Goal: Task Accomplishment & Management: Use online tool/utility

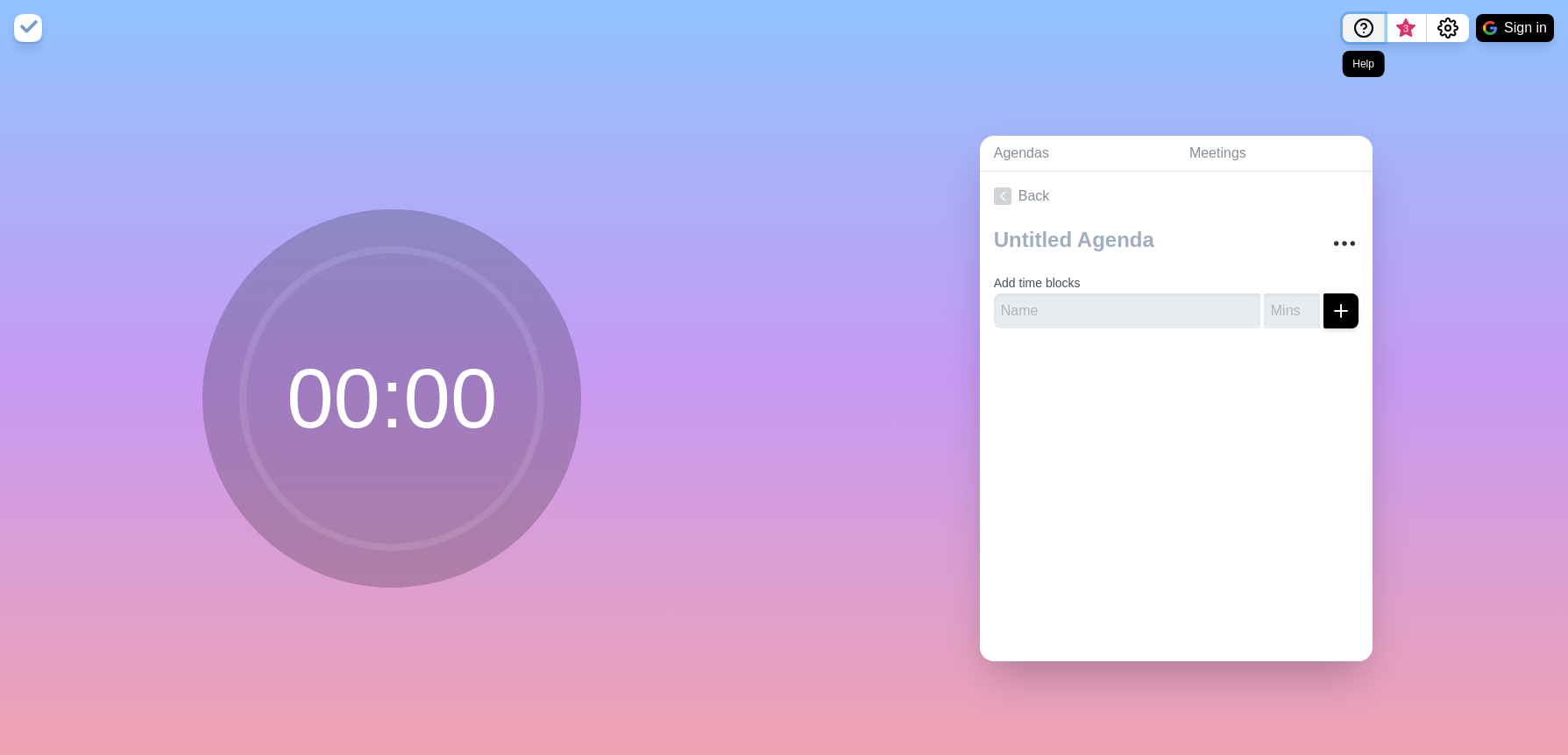
click at [1360, 29] on icon "Help" at bounding box center [1363, 27] width 21 height 21
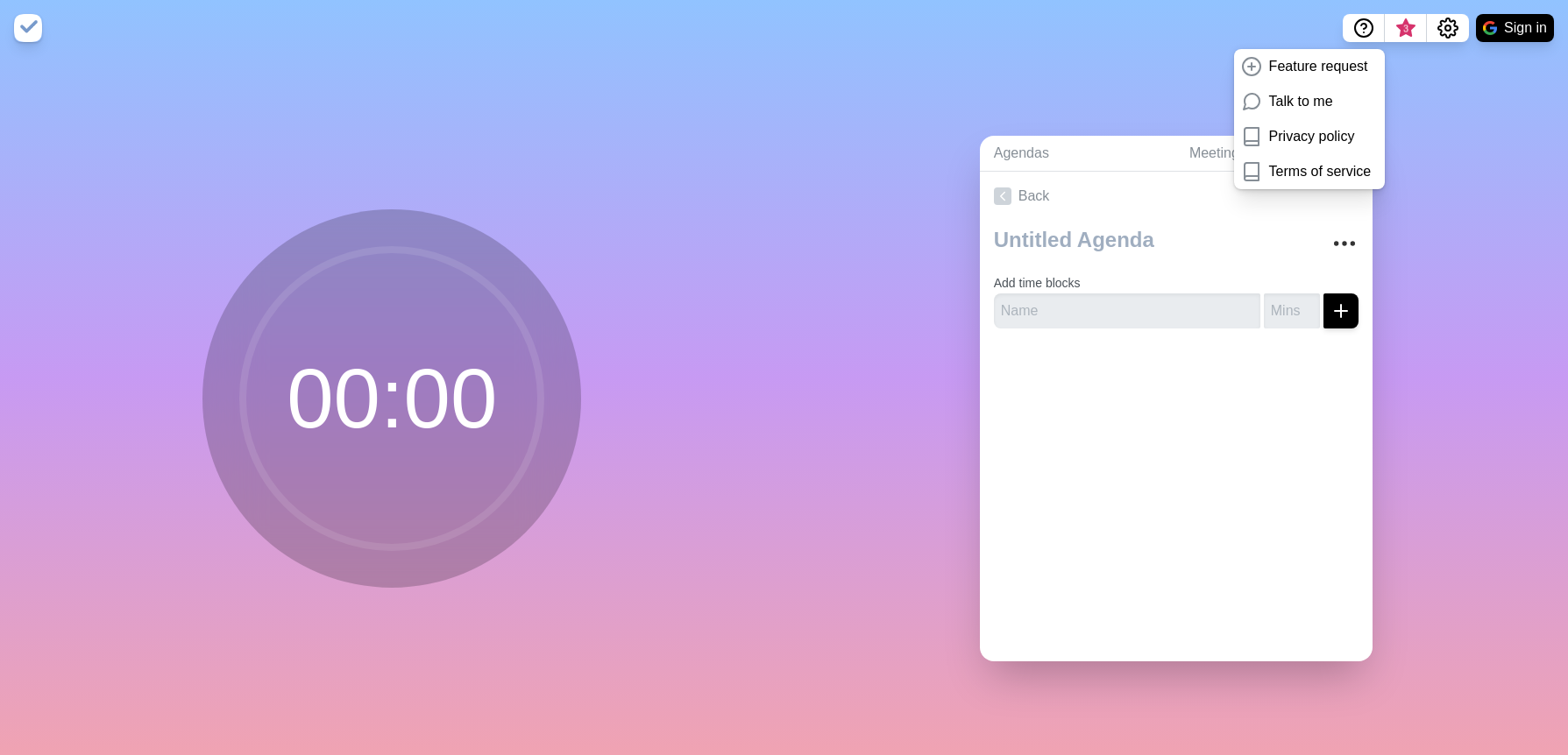
click at [1201, 48] on nav "Feature request Talk to me Privacy policy Terms of service 3 Sign in" at bounding box center [784, 28] width 1568 height 56
click at [1472, 190] on div "Agendas Meetings Back Add time blocks" at bounding box center [1177, 405] width 785 height 699
click at [1429, 125] on div "Agendas Meetings Back Add time blocks" at bounding box center [1177, 405] width 785 height 699
click at [1235, 78] on link "Feature request" at bounding box center [1309, 66] width 150 height 35
click at [1163, 93] on div "Agendas Meetings Back Add time blocks" at bounding box center [1177, 405] width 785 height 699
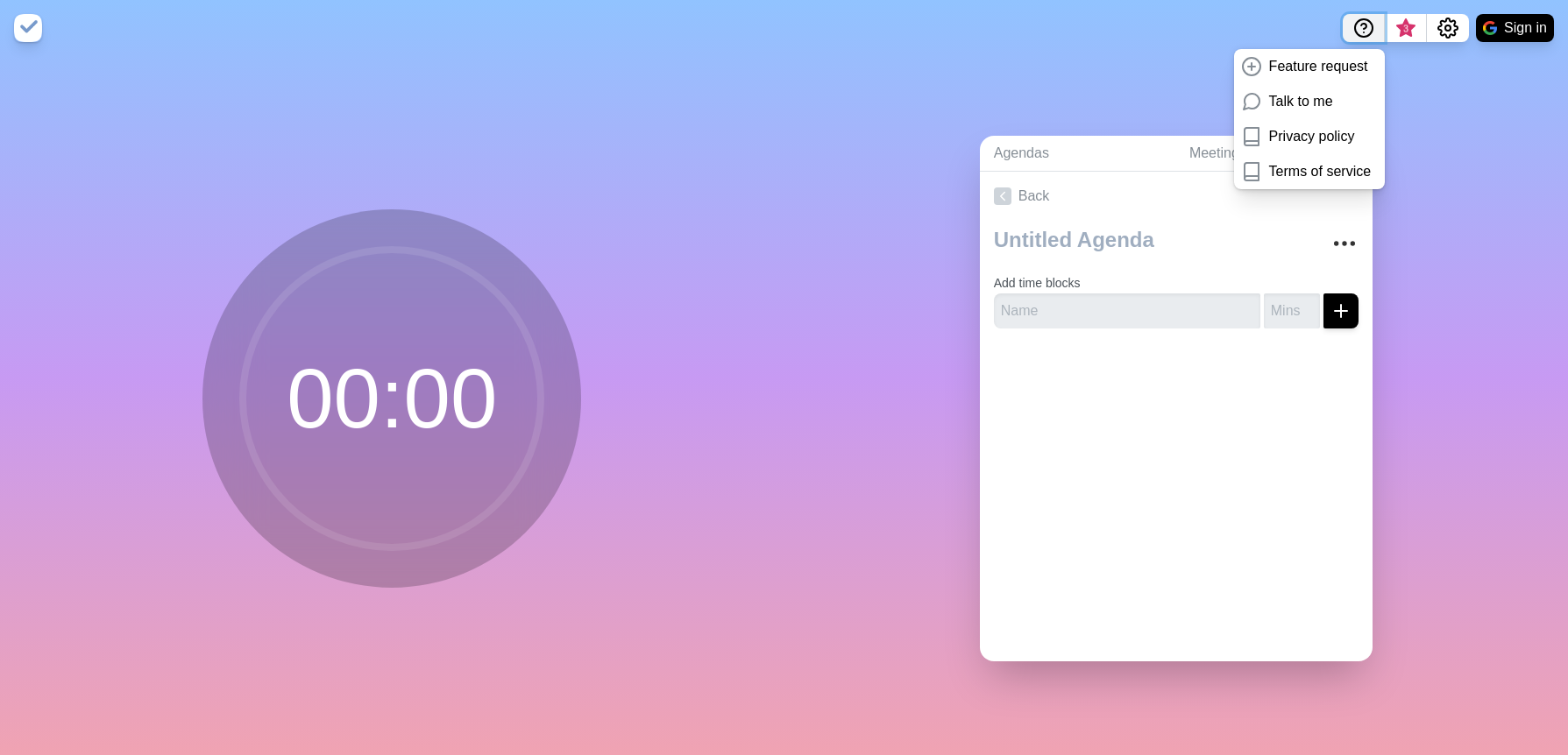
click at [1370, 33] on circle "Help" at bounding box center [1363, 27] width 17 height 17
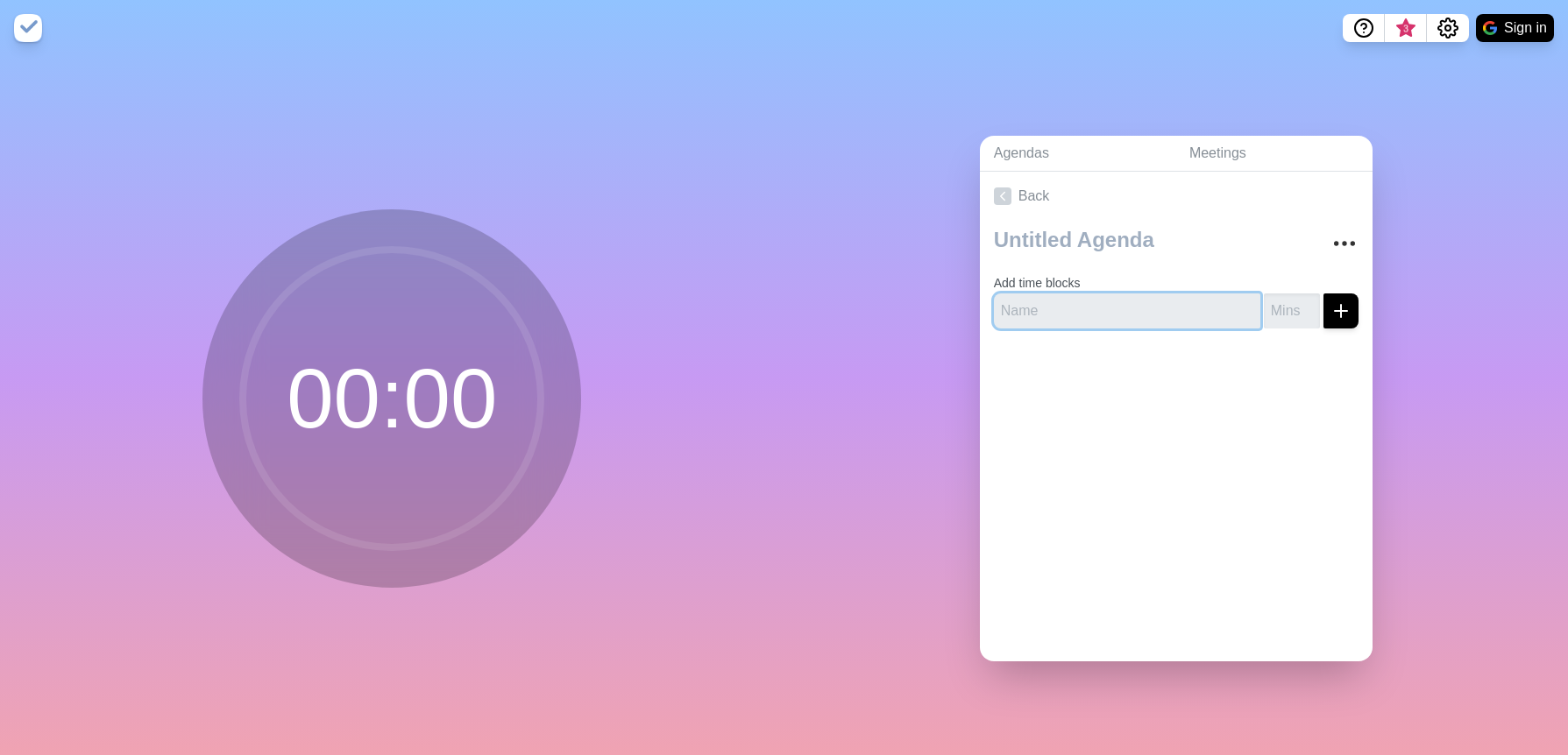
click at [1062, 311] on input "text" at bounding box center [1127, 311] width 267 height 35
click at [1028, 152] on link "Agendas" at bounding box center [1077, 154] width 196 height 36
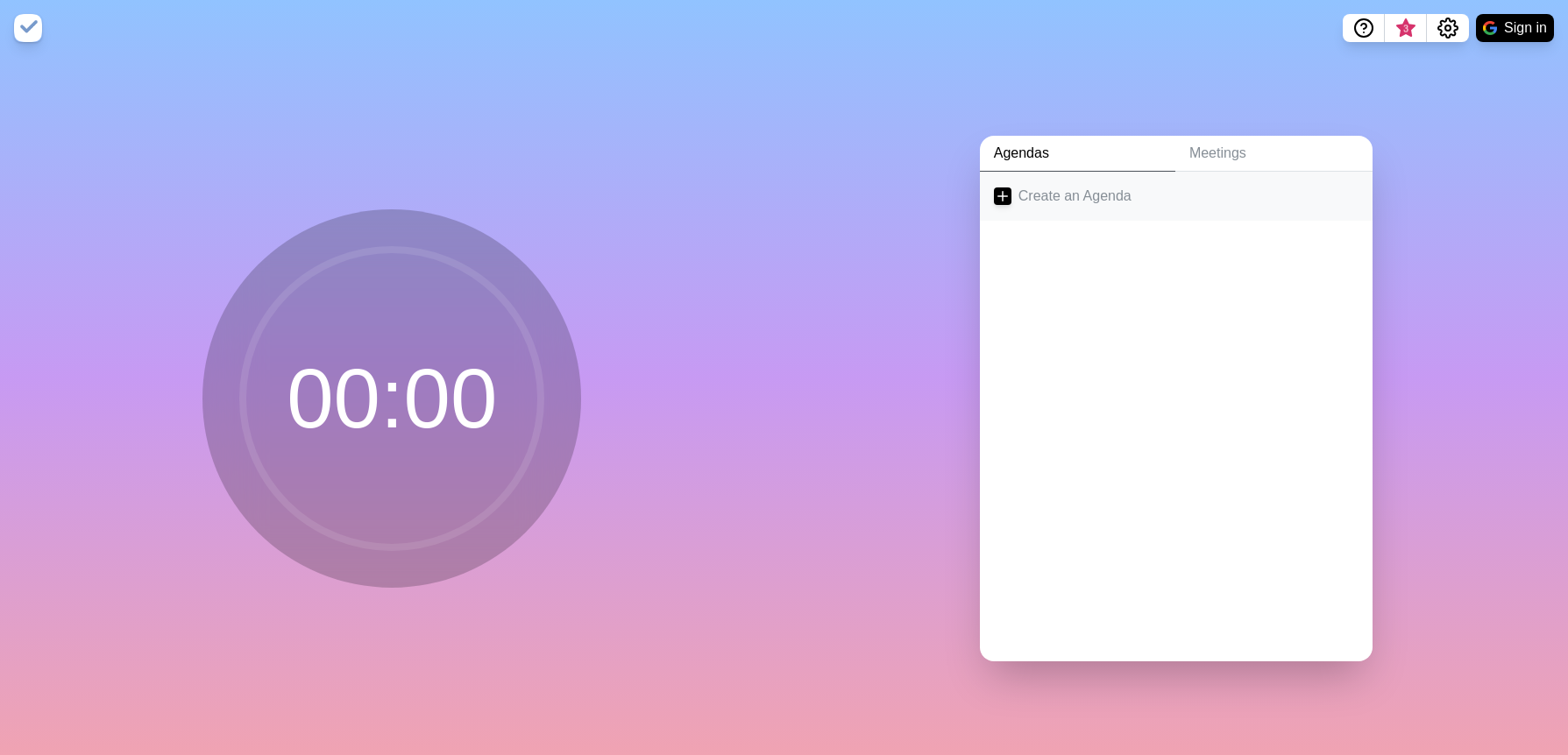
click at [998, 192] on icon at bounding box center [1002, 196] width 17 height 17
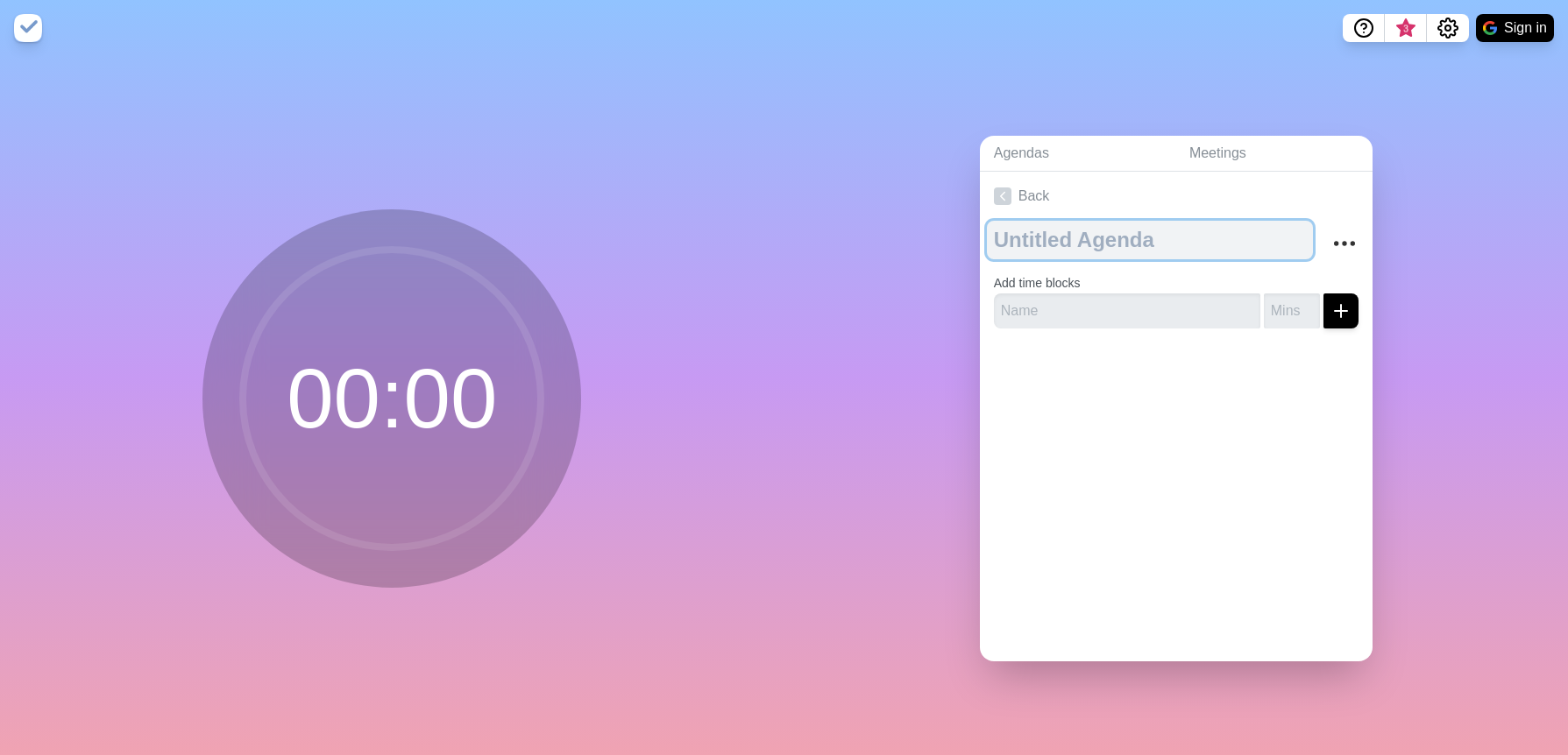
click at [1016, 233] on textarea at bounding box center [1150, 240] width 326 height 39
type textarea "Fall 2025 Leadership Summit"
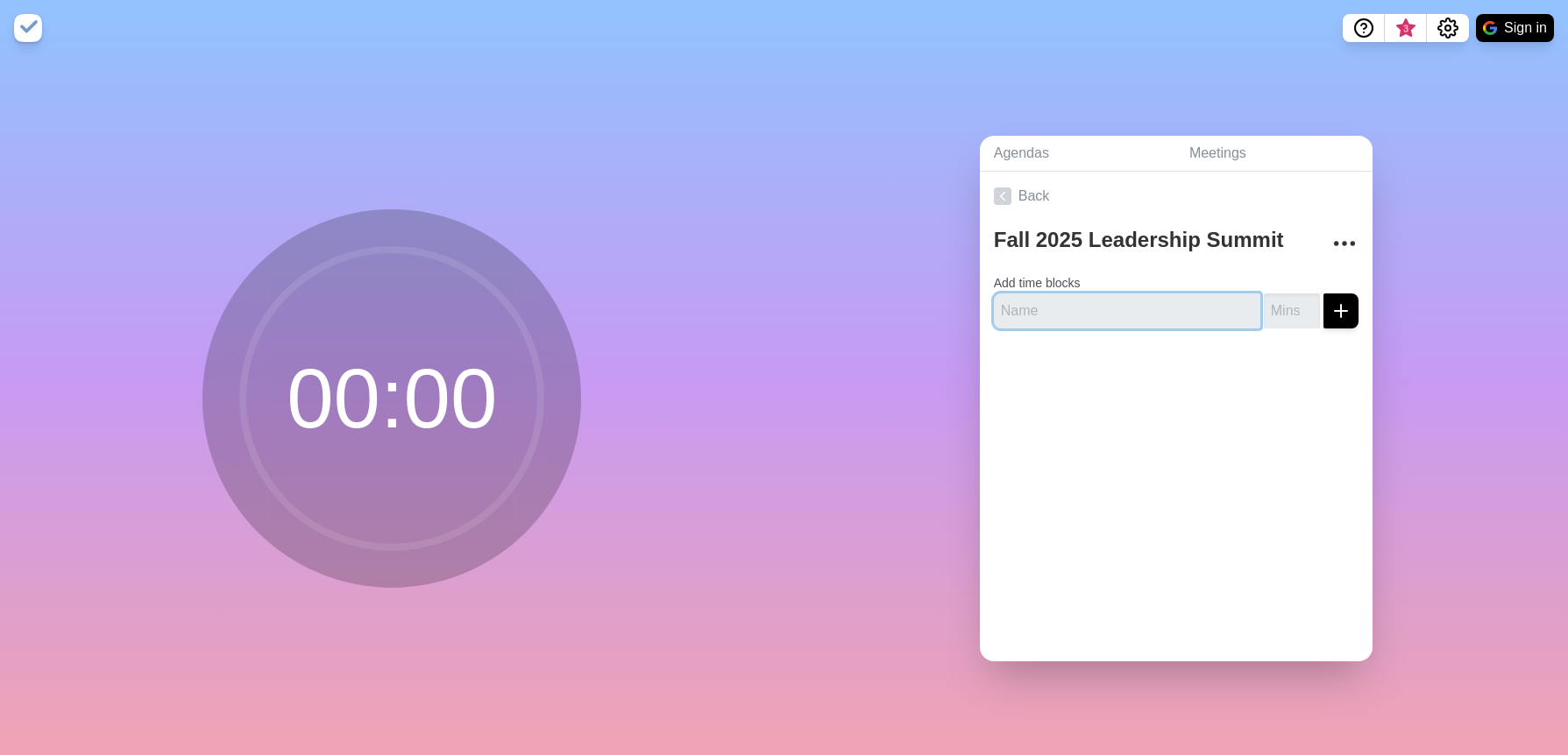
drag, startPoint x: 1053, startPoint y: 312, endPoint x: 1047, endPoint y: 302, distance: 11.7
click at [1053, 311] on input "text" at bounding box center [1127, 311] width 267 height 35
type input "Welcome"
click at [1266, 308] on input "number" at bounding box center [1292, 311] width 56 height 35
click at [1128, 306] on input "Welcome" at bounding box center [1127, 311] width 267 height 35
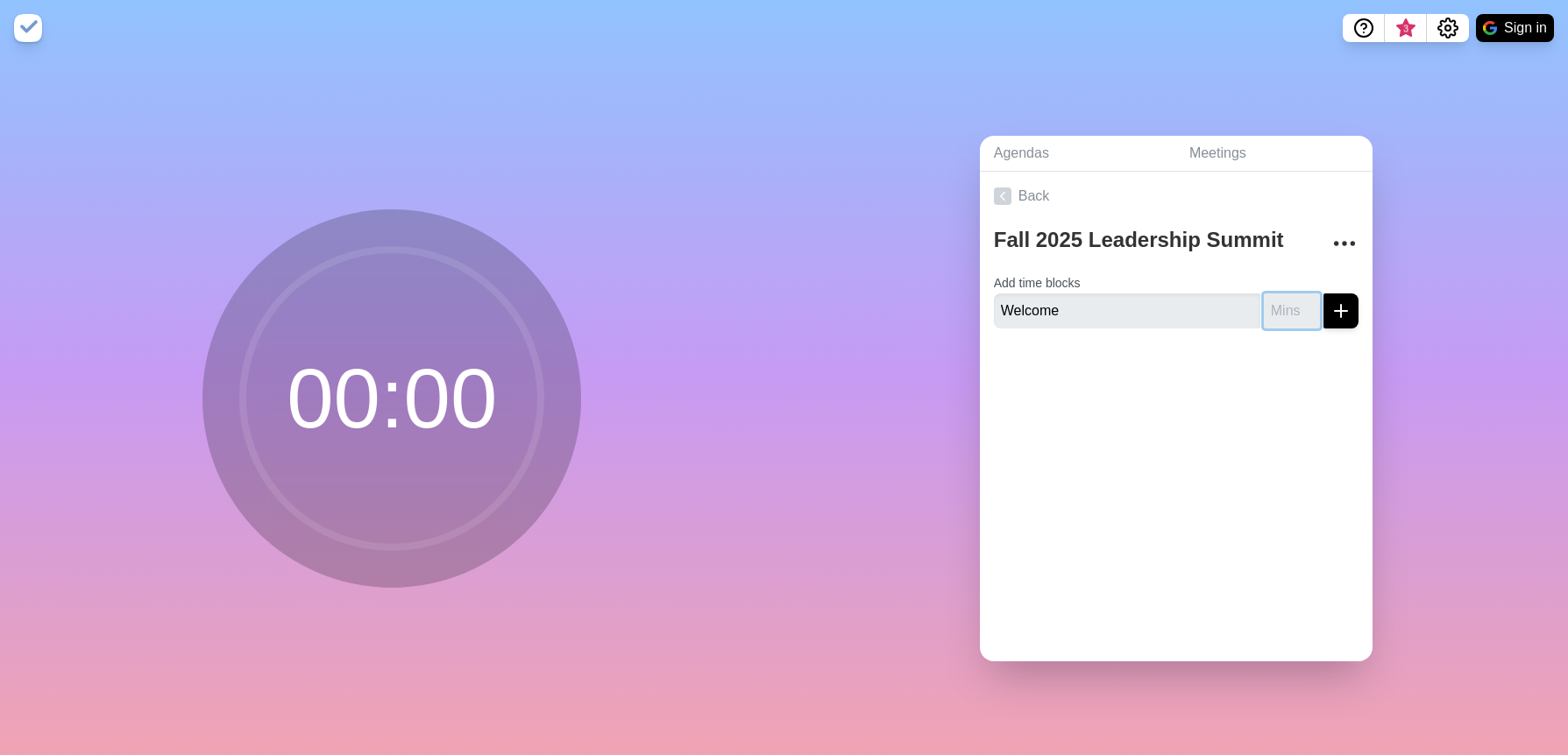
click at [1264, 305] on input "number" at bounding box center [1292, 311] width 56 height 35
type input "10"
click at [1331, 308] on icon "submit" at bounding box center [1341, 311] width 21 height 21
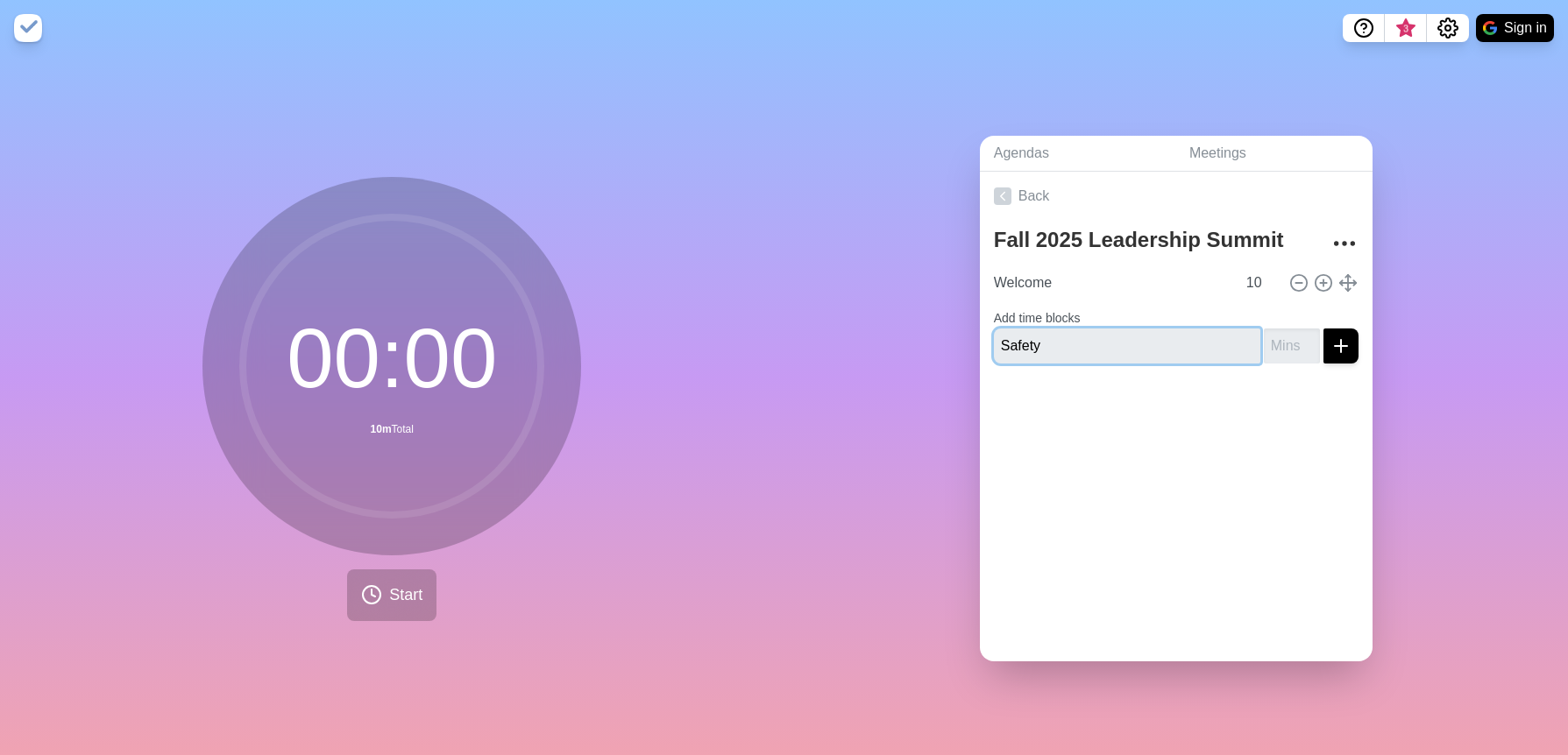
type input "Safety"
click at [1270, 335] on input "number" at bounding box center [1292, 346] width 56 height 35
type input "10"
click at [1341, 340] on line "submit" at bounding box center [1341, 346] width 0 height 13
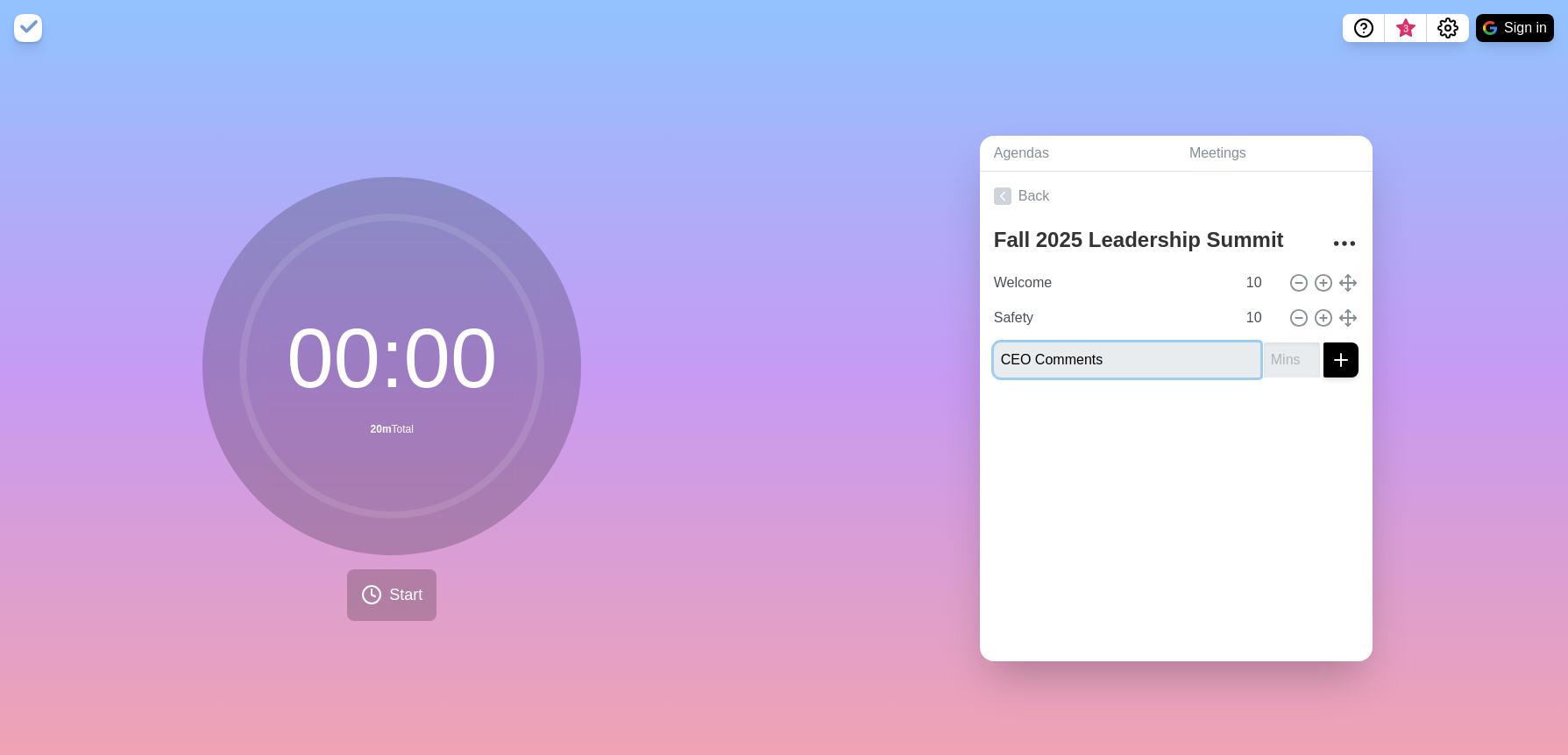
type input "CEO Comments"
click at [1264, 349] on input "number" at bounding box center [1292, 359] width 56 height 35
type input "30"
click at [1335, 360] on line "submit" at bounding box center [1341, 360] width 13 height 0
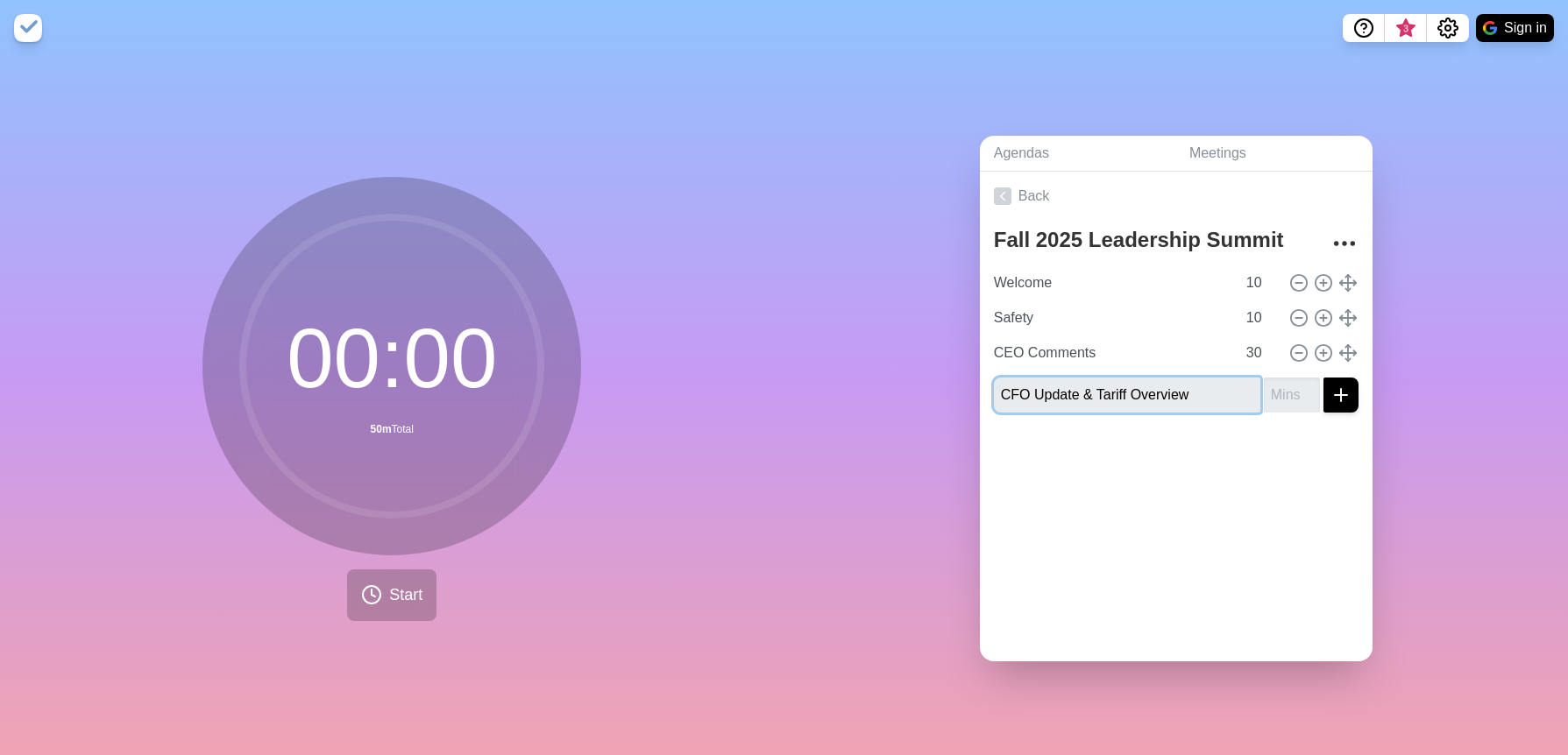
type input "CFO Update & Tariff Overview"
click at [1264, 387] on input "number" at bounding box center [1292, 395] width 56 height 35
type input "25"
click at [1335, 396] on line "submit" at bounding box center [1341, 396] width 13 height 0
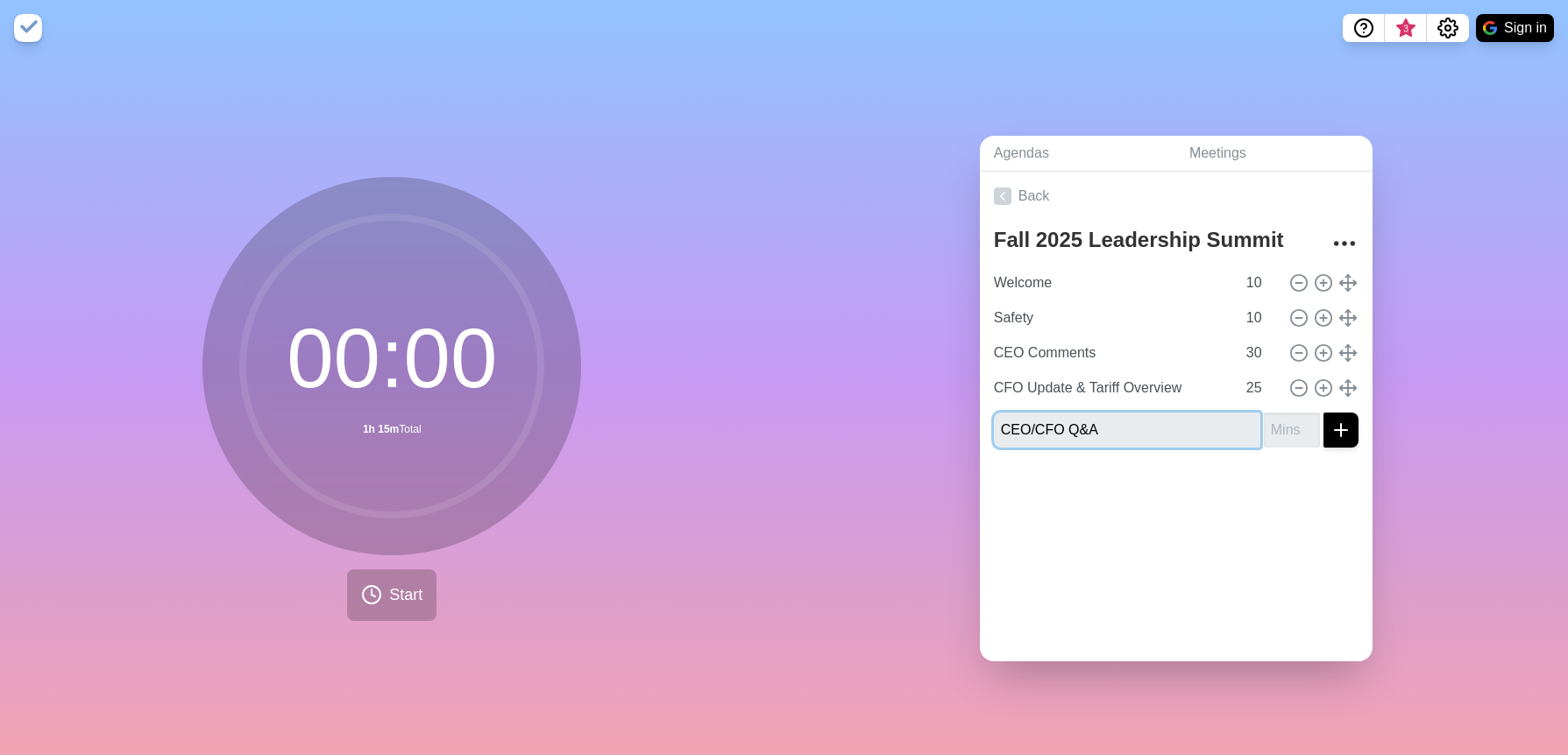
type input "CEO/CFO Q&A"
type input "10"
click at [1331, 421] on icon "submit" at bounding box center [1341, 430] width 21 height 21
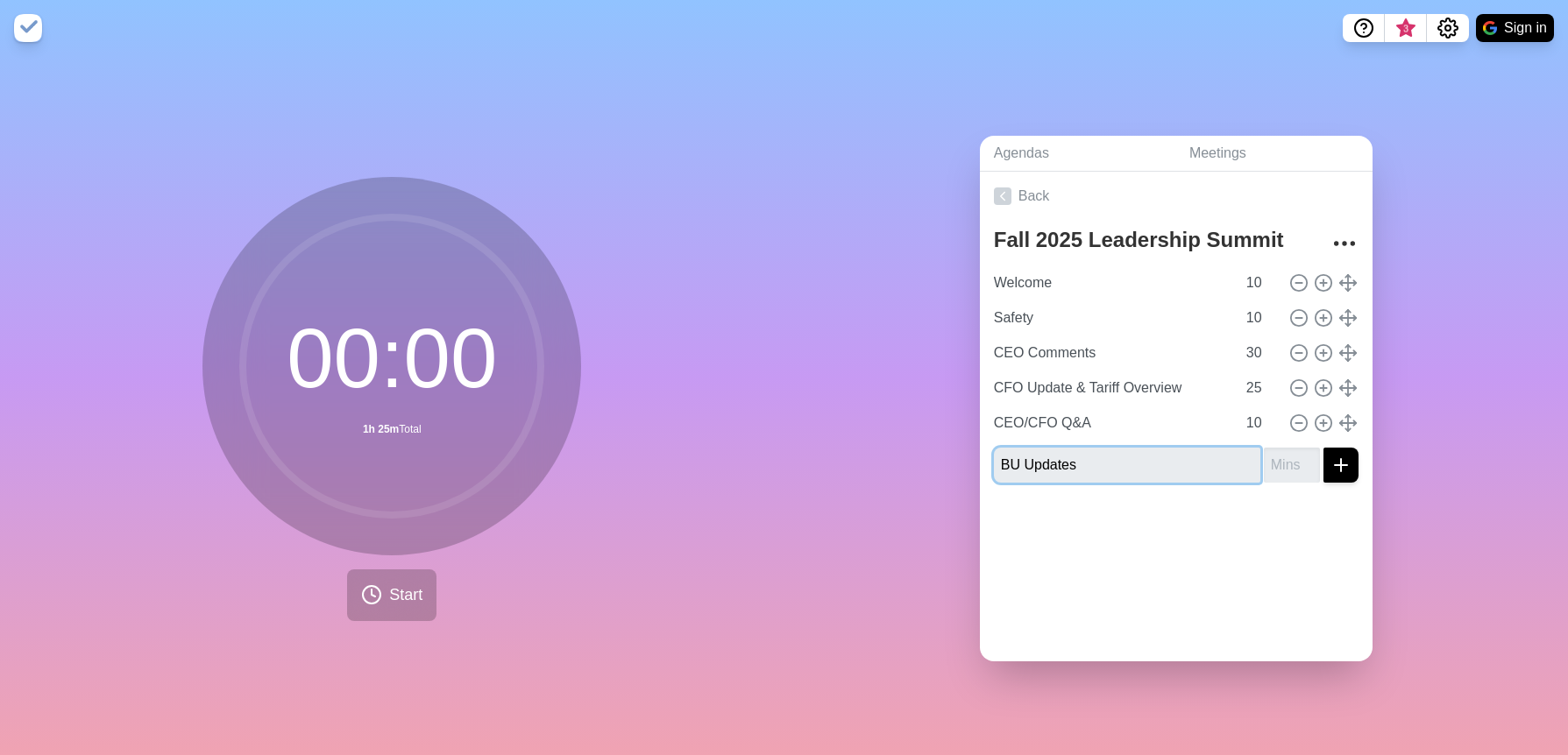
type input "BU Updates"
click at [1238, 463] on div "BU Updates" at bounding box center [1176, 465] width 365 height 35
click at [1264, 459] on input "number" at bounding box center [1292, 465] width 56 height 35
type input "38"
click at [1331, 459] on icon "submit" at bounding box center [1341, 465] width 21 height 21
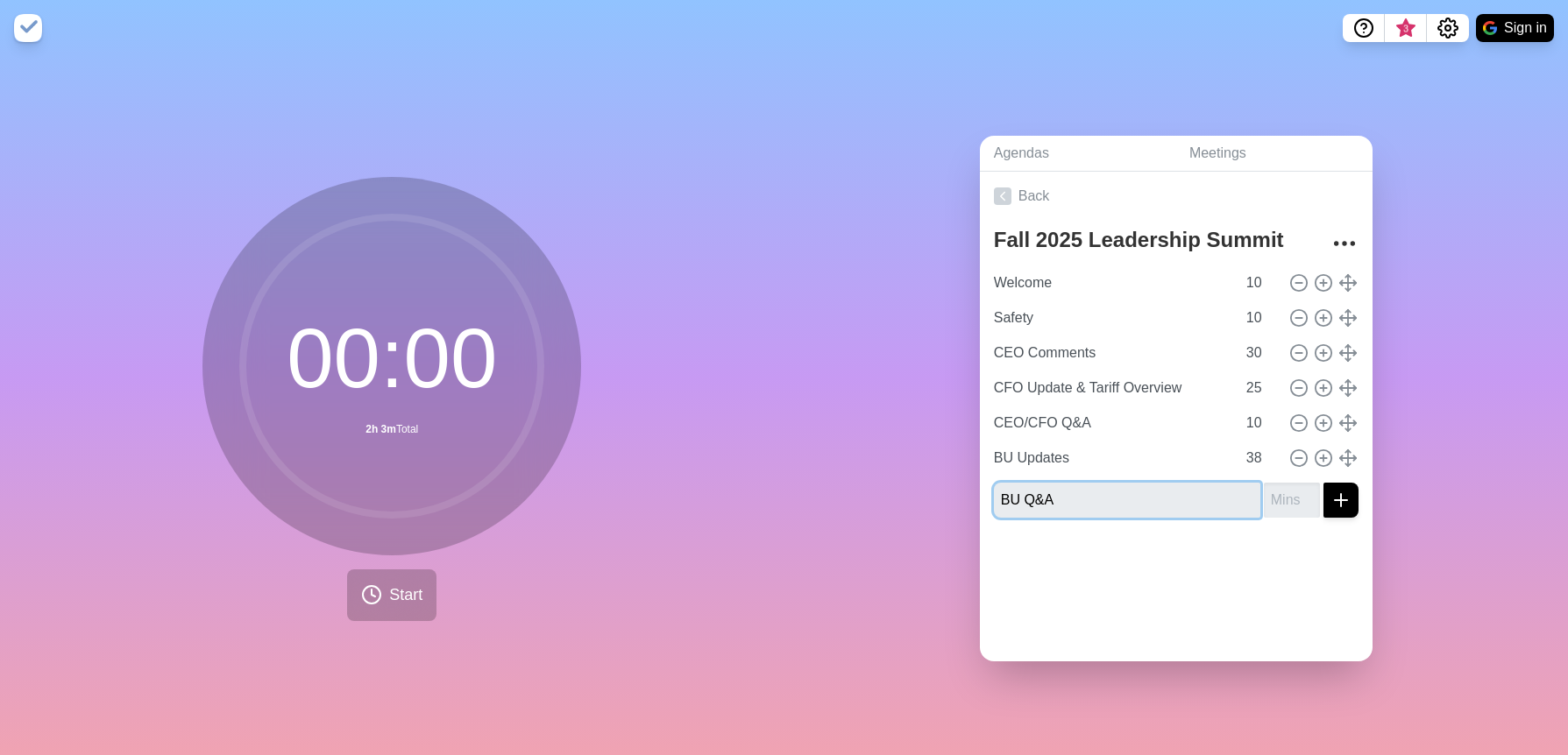
type input "BU Q&A"
click at [1267, 497] on input "number" at bounding box center [1292, 500] width 56 height 35
type input "10"
click at [1331, 496] on icon "submit" at bounding box center [1341, 500] width 21 height 21
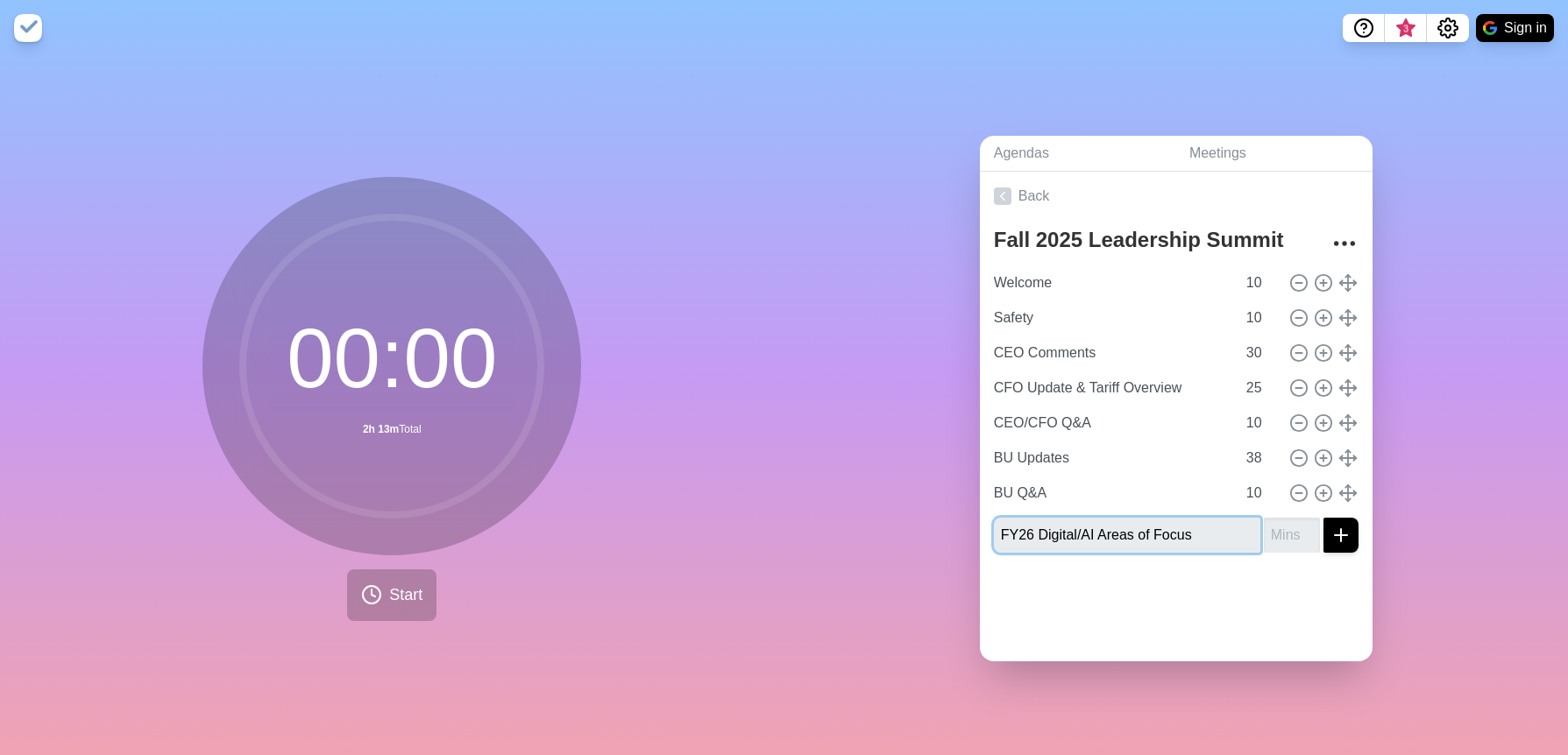
type input "FY26 Digital/AI Areas of Focus"
click at [1269, 532] on input "number" at bounding box center [1292, 535] width 56 height 35
type input "15"
click at [1341, 530] on line "submit" at bounding box center [1341, 535] width 0 height 13
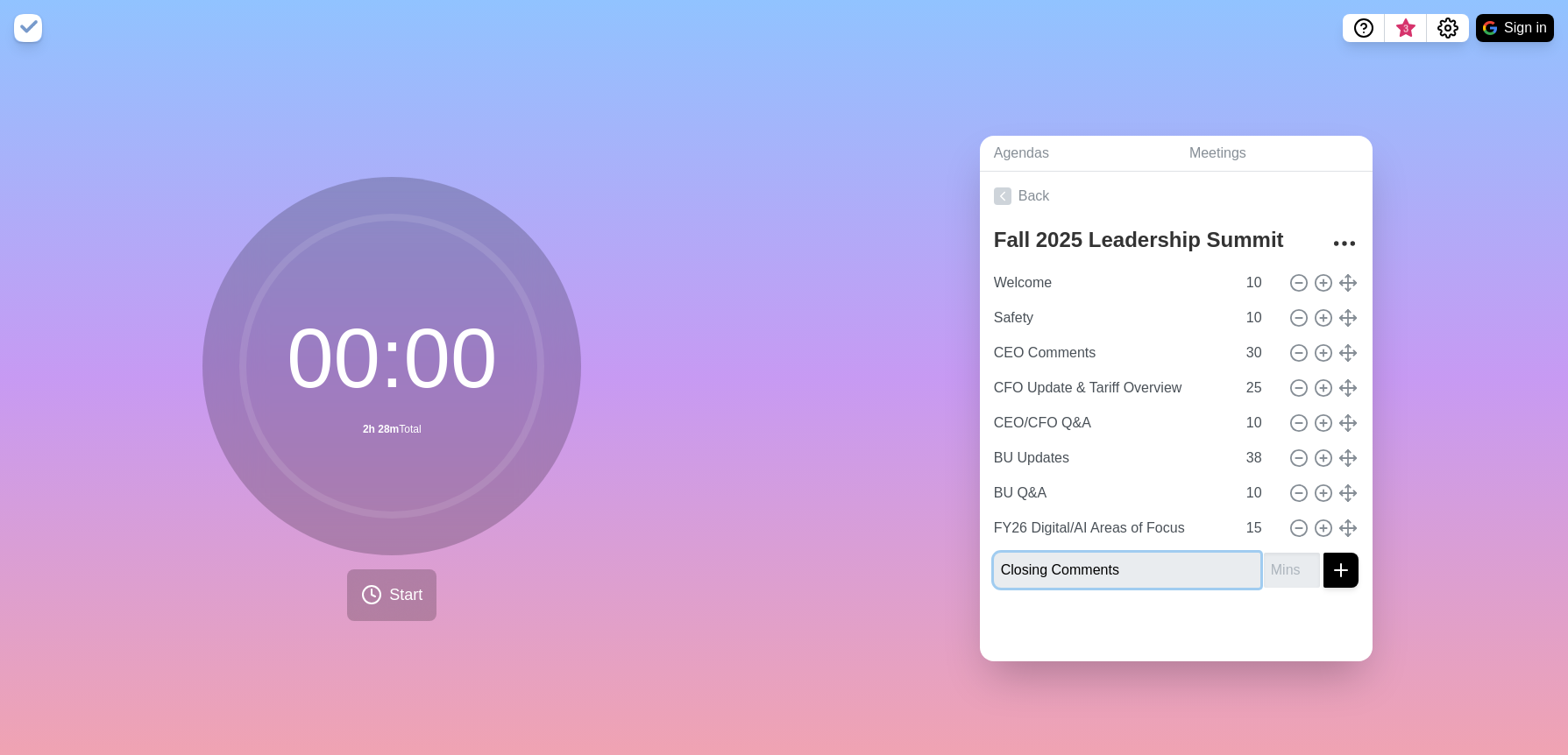
type input "Closing Comments"
click at [1264, 563] on input "number" at bounding box center [1292, 570] width 56 height 35
type input "5"
click at [1331, 571] on icon "submit" at bounding box center [1341, 570] width 21 height 21
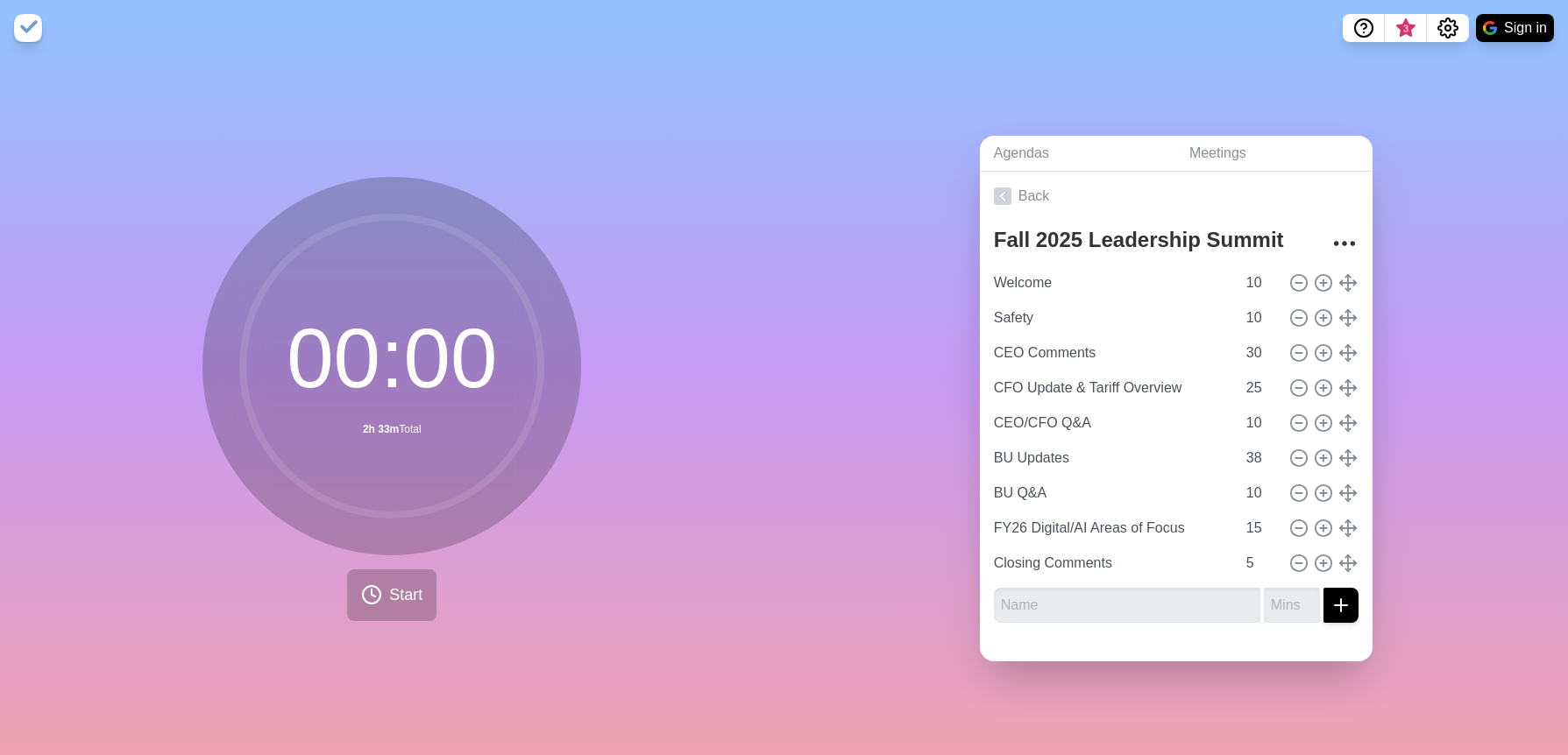
click at [20, 28] on img at bounding box center [28, 28] width 28 height 28
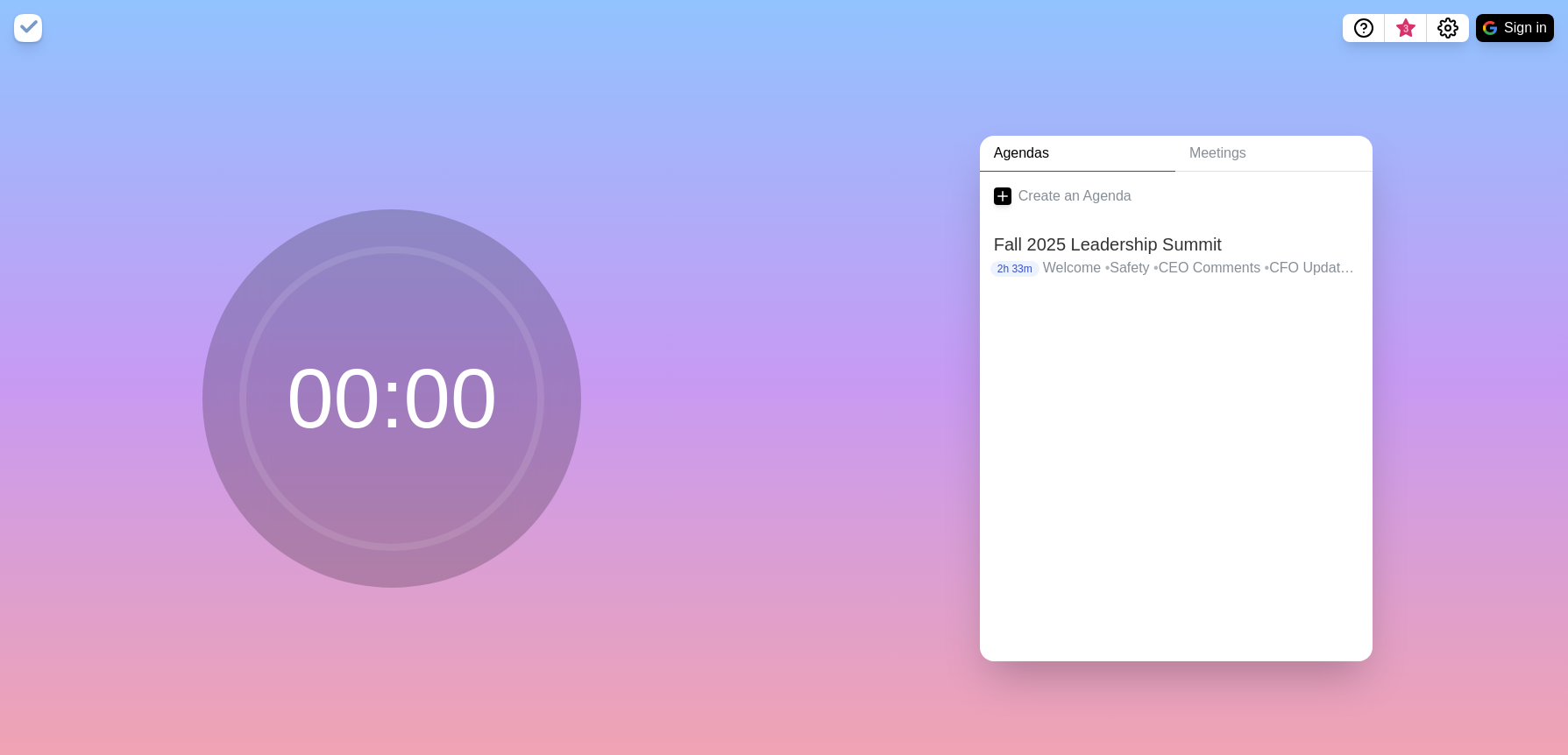
click at [21, 26] on img at bounding box center [28, 28] width 28 height 28
click at [1018, 266] on p "2h 33m" at bounding box center [1015, 269] width 49 height 16
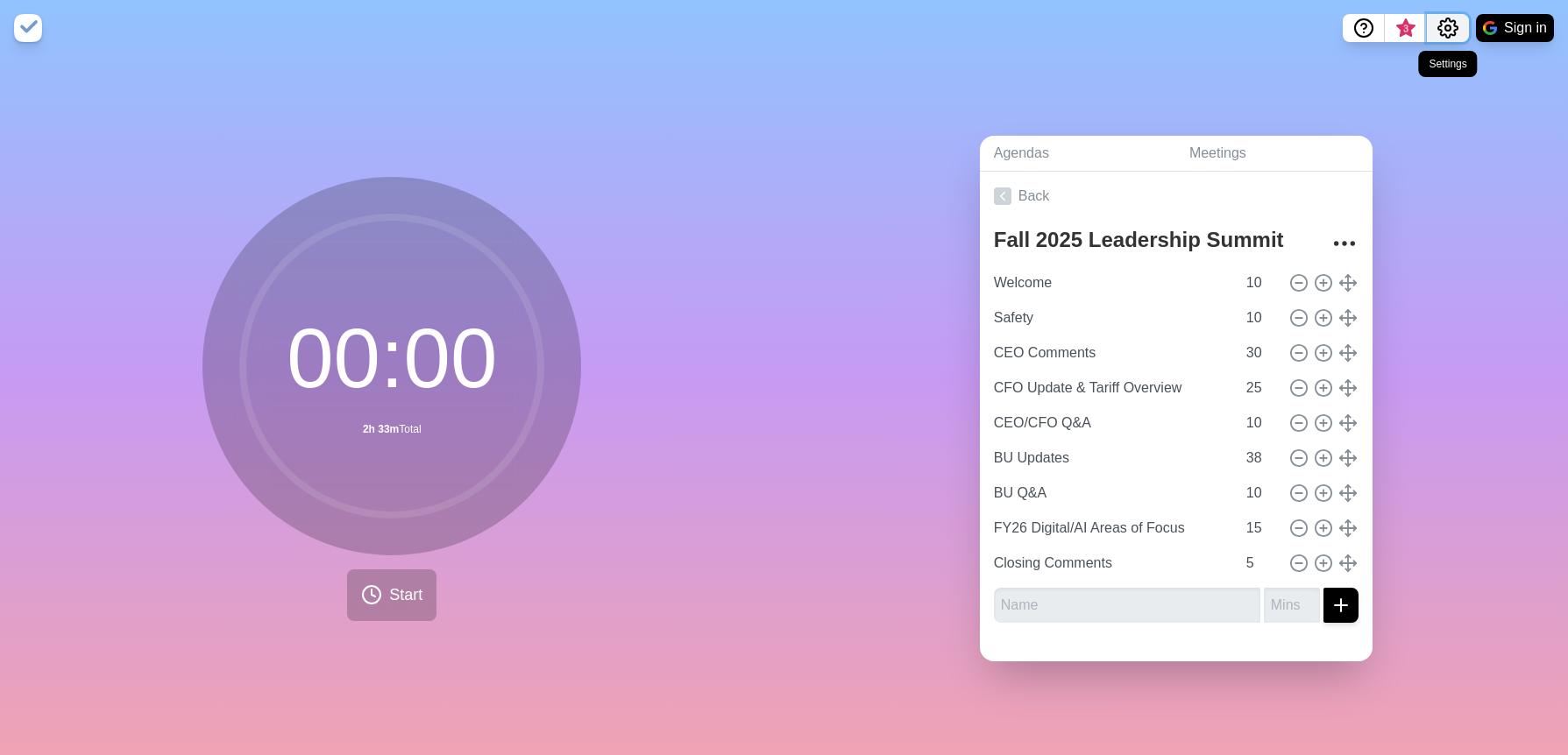
click at [1454, 25] on icon "Settings" at bounding box center [1447, 27] width 19 height 19
click at [1378, 68] on p "Preferences" at bounding box center [1391, 66] width 76 height 21
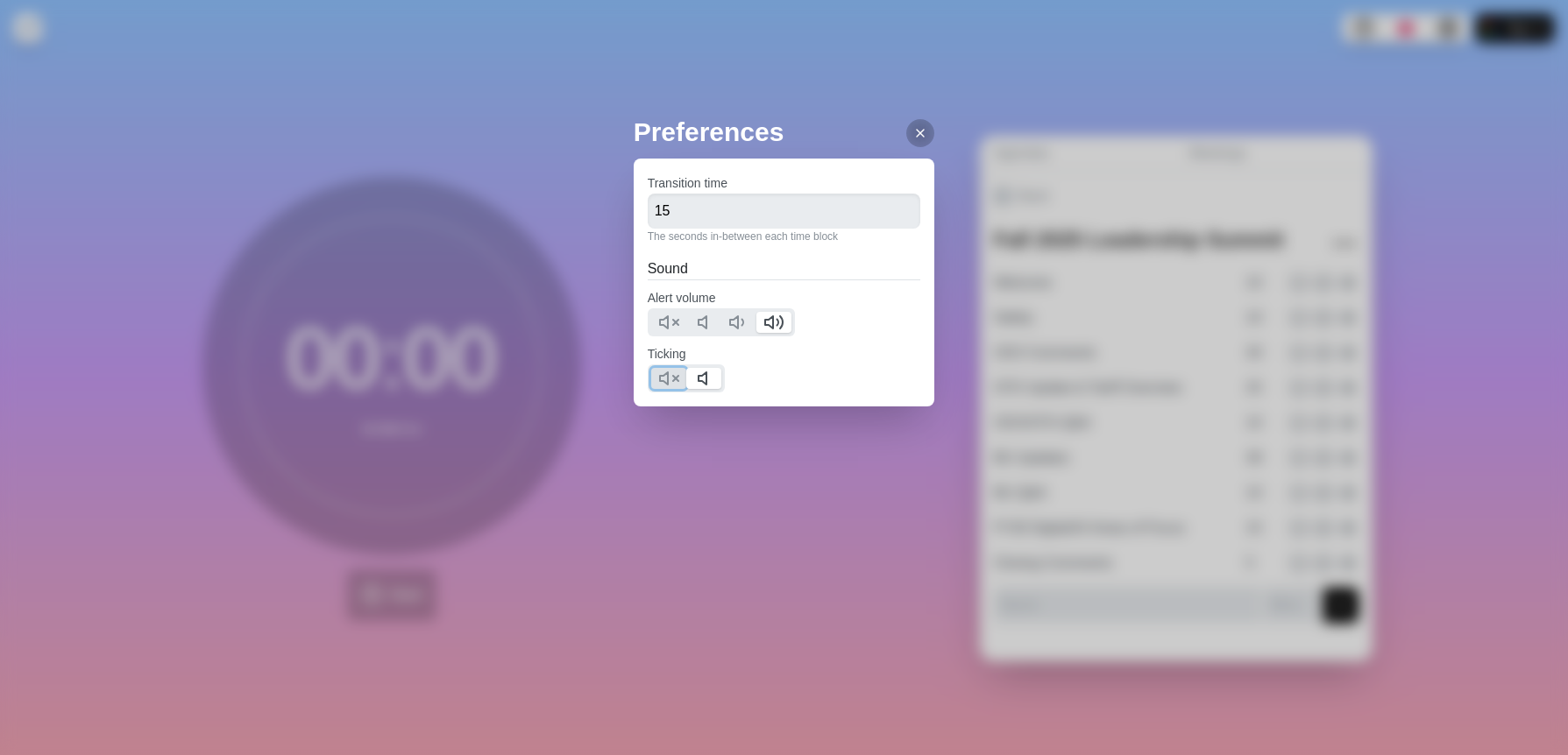
click at [661, 380] on polygon at bounding box center [663, 378] width 8 height 13
click at [914, 135] on icon at bounding box center [921, 133] width 14 height 14
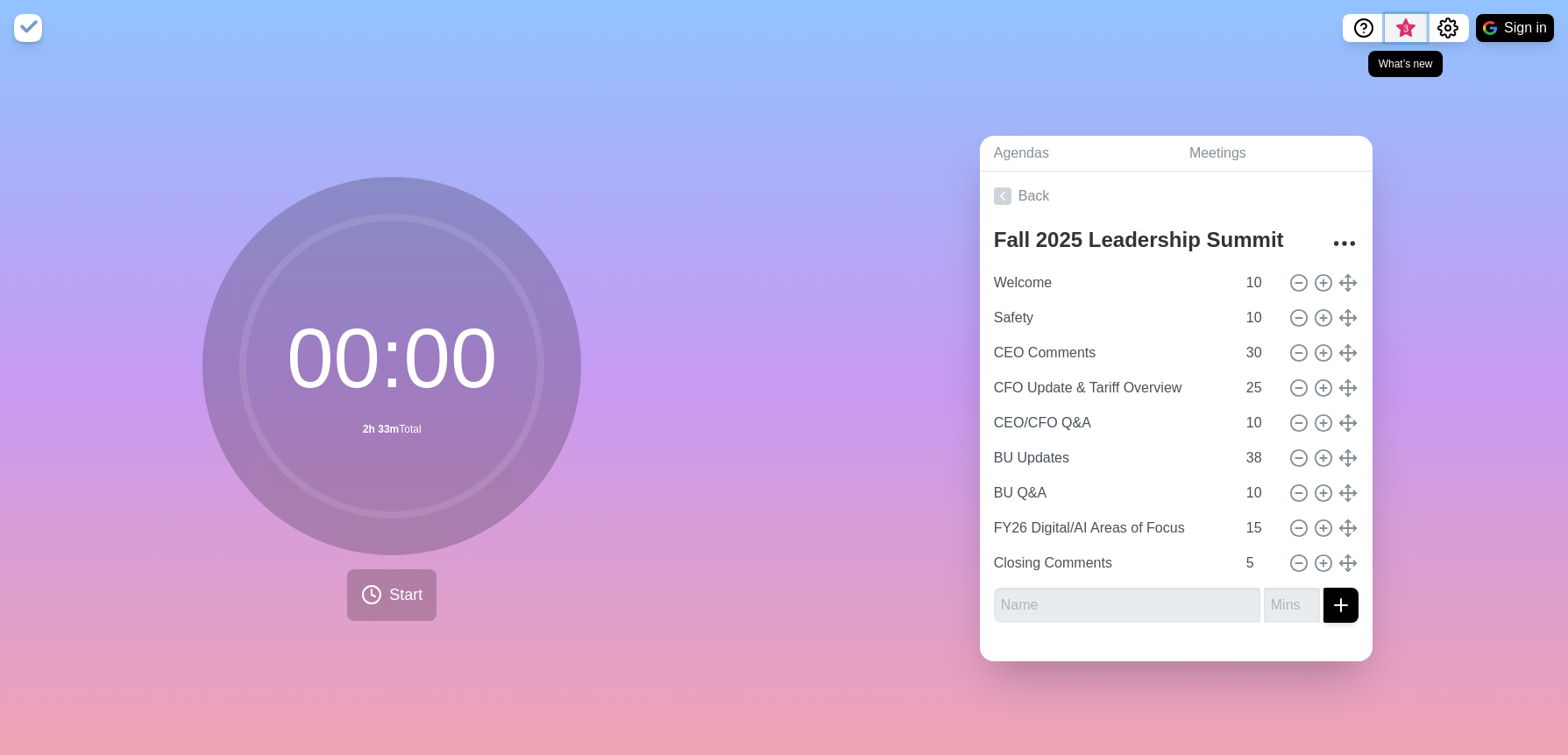
click at [1411, 29] on span "3" at bounding box center [1406, 29] width 14 height 14
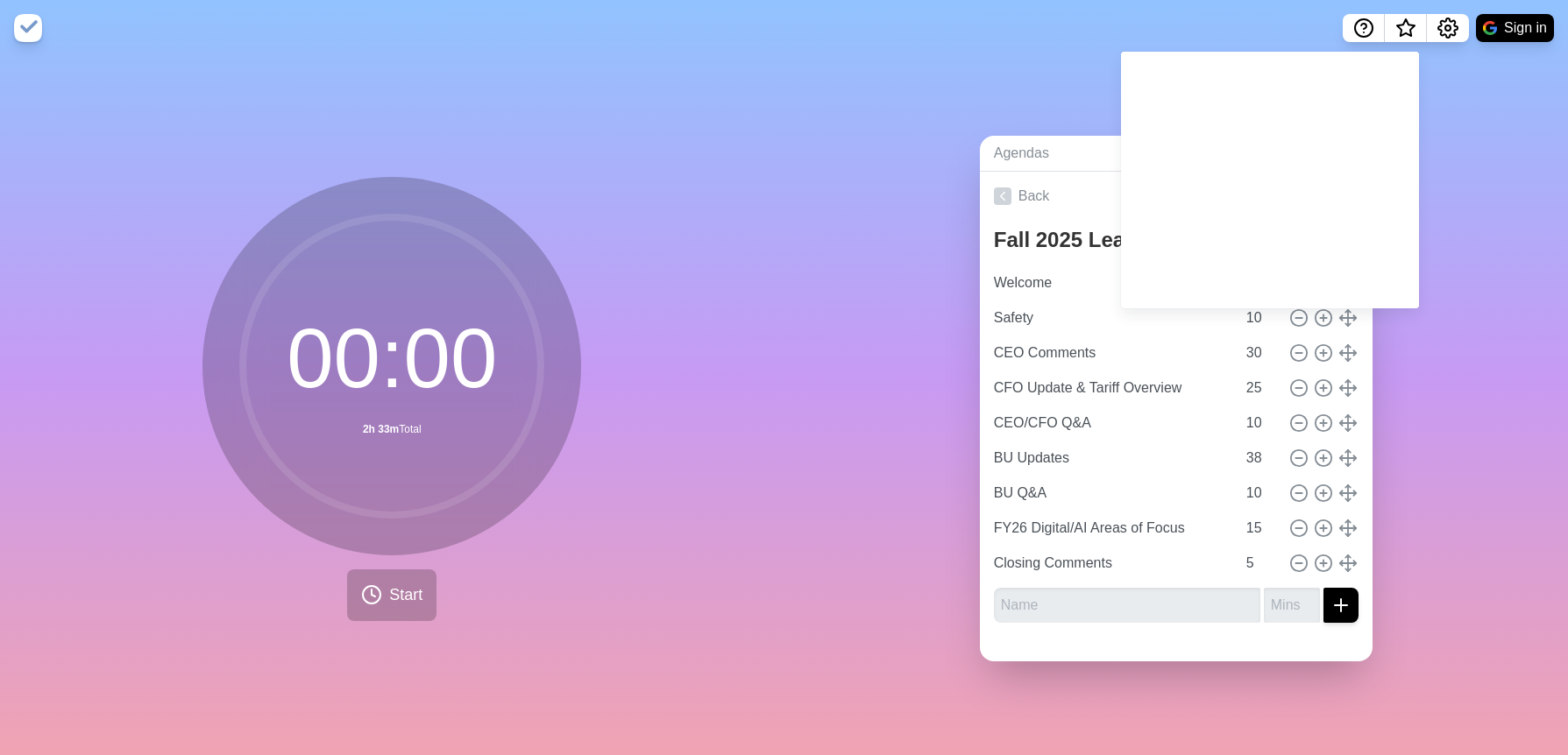
click at [1487, 110] on div "Agendas Meetings Back Fall 2025 Leadership Summit Welcome 10 Safety 10 CEO Comm…" at bounding box center [1177, 405] width 785 height 699
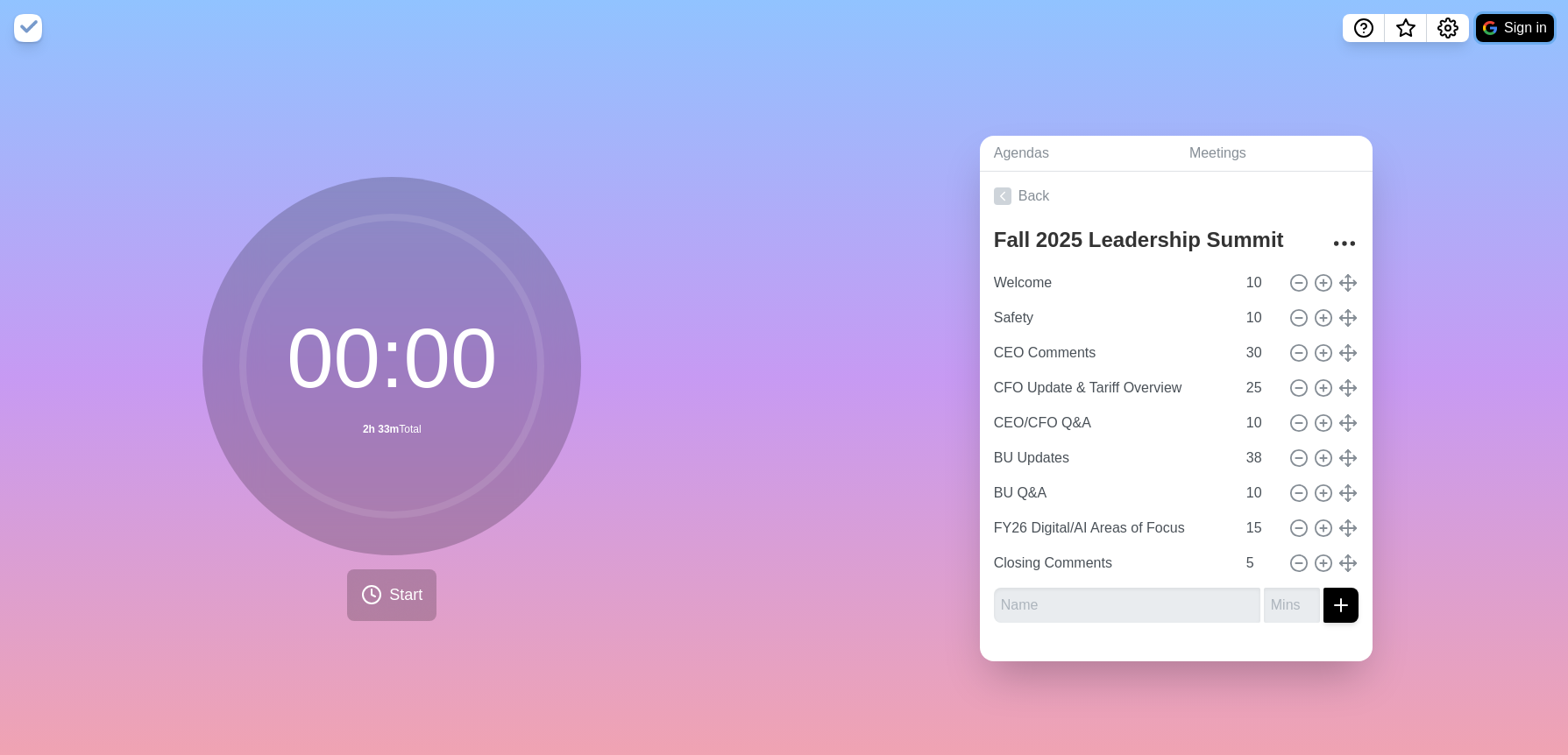
click at [1500, 33] on button "Sign in" at bounding box center [1515, 28] width 78 height 28
click at [381, 597] on button "Start" at bounding box center [391, 595] width 89 height 51
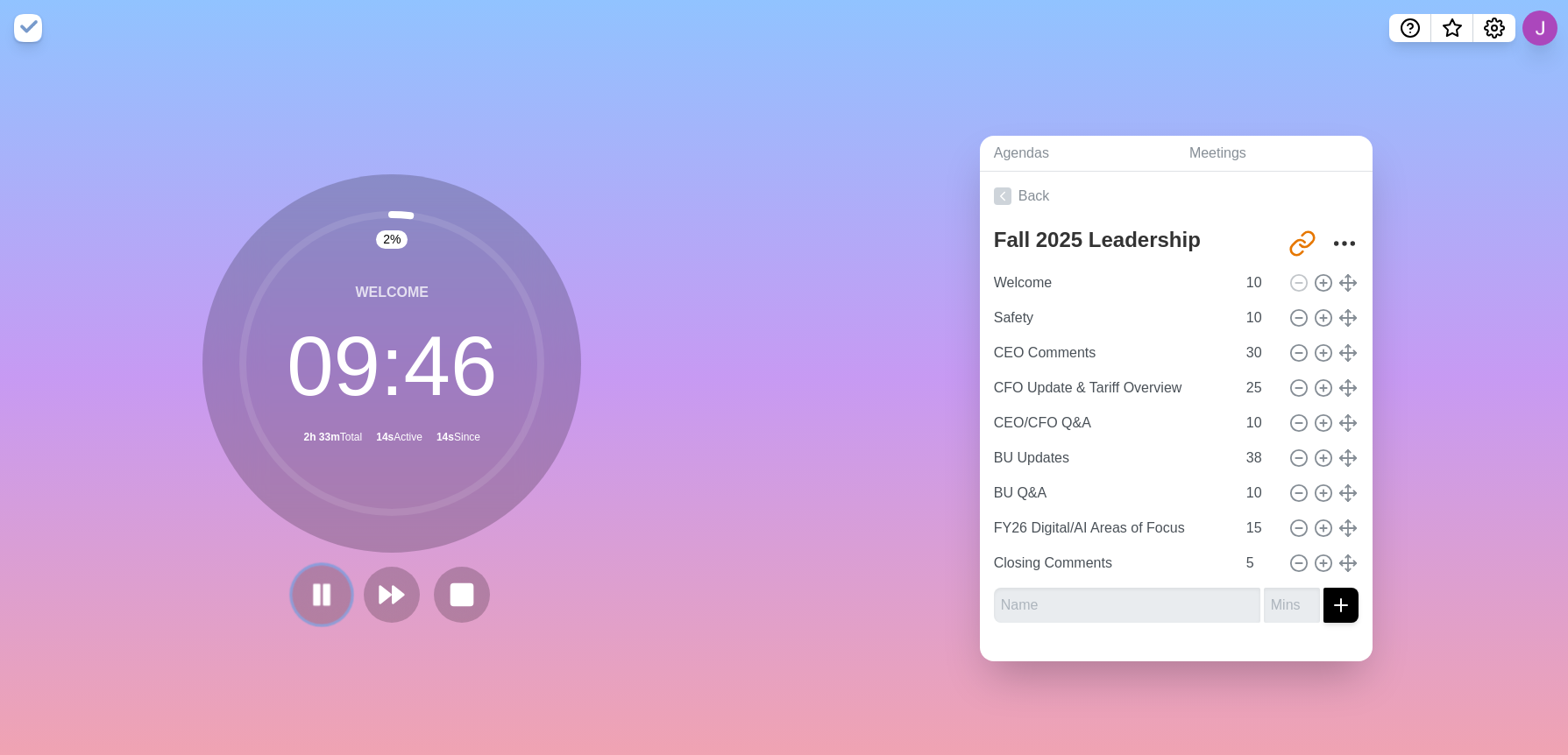
click at [316, 587] on icon at bounding box center [321, 595] width 30 height 30
click at [1503, 30] on icon "Settings" at bounding box center [1494, 27] width 19 height 19
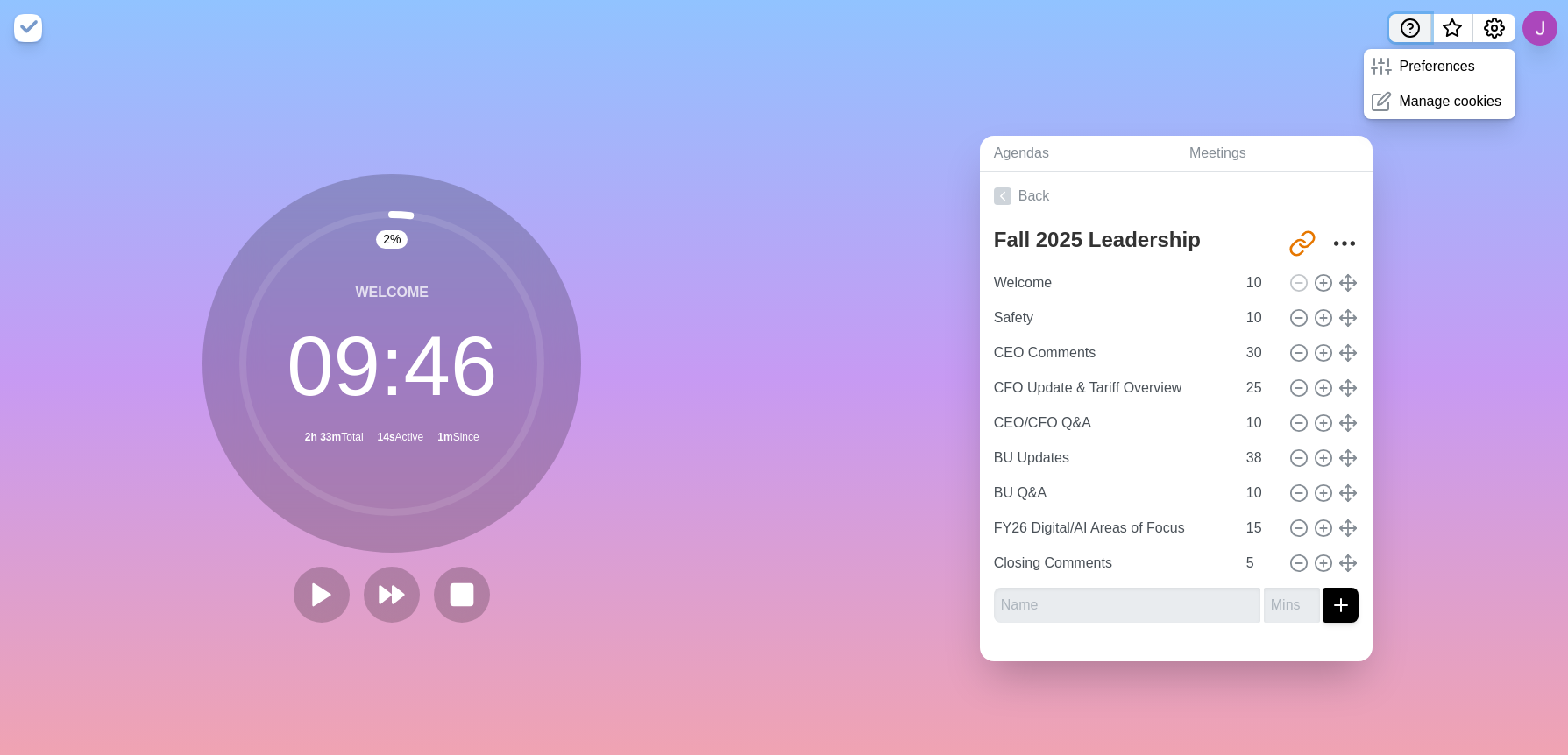
click at [1415, 33] on icon "Help" at bounding box center [1409, 27] width 21 height 21
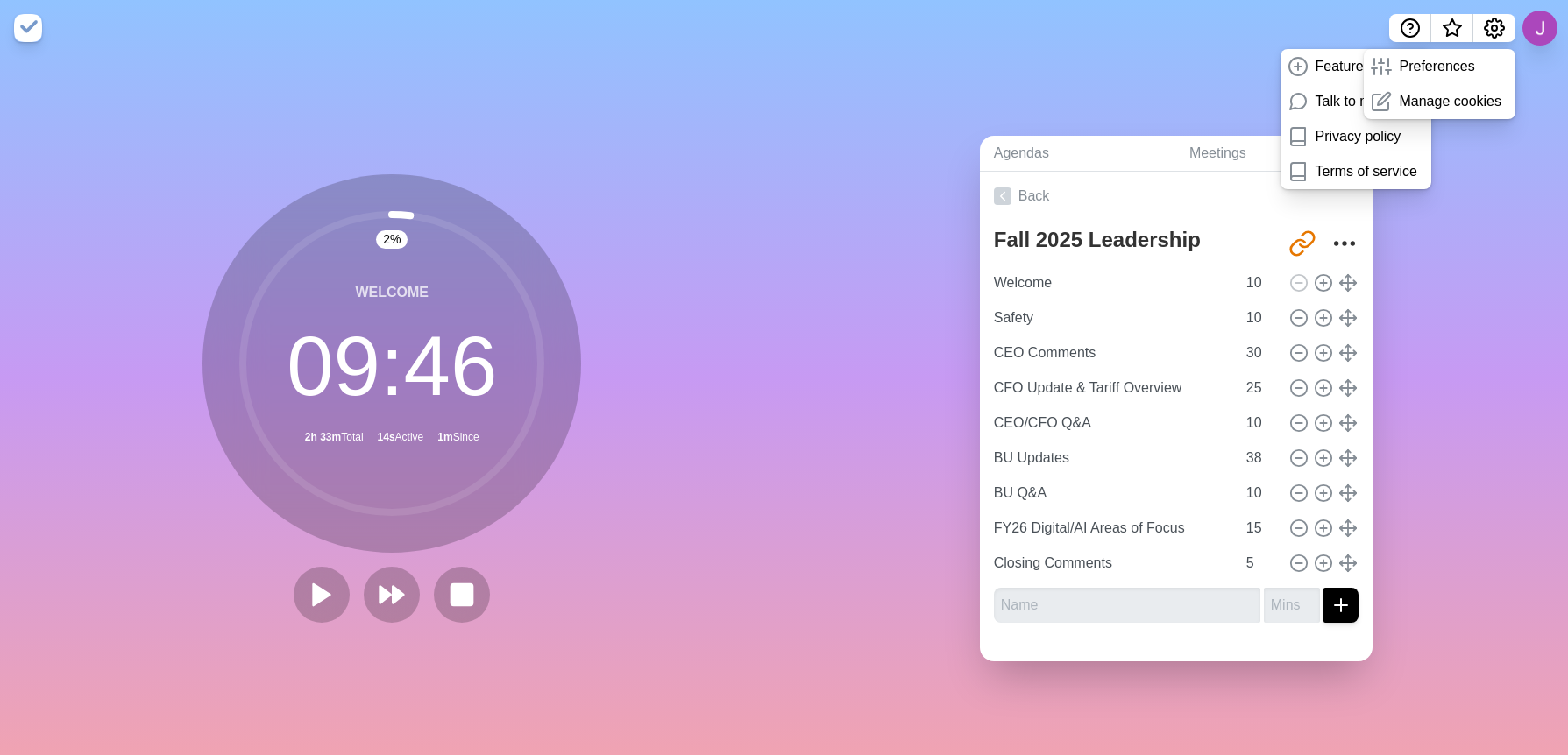
click at [1463, 174] on div "Agendas Meetings Back Fall 2025 Leadership Summit [URL][DOMAIN_NAME] Welcome 10…" at bounding box center [1177, 405] width 785 height 699
click at [1343, 74] on p "Feature request" at bounding box center [1365, 66] width 99 height 21
click at [1417, 30] on icon "Help" at bounding box center [1409, 27] width 21 height 21
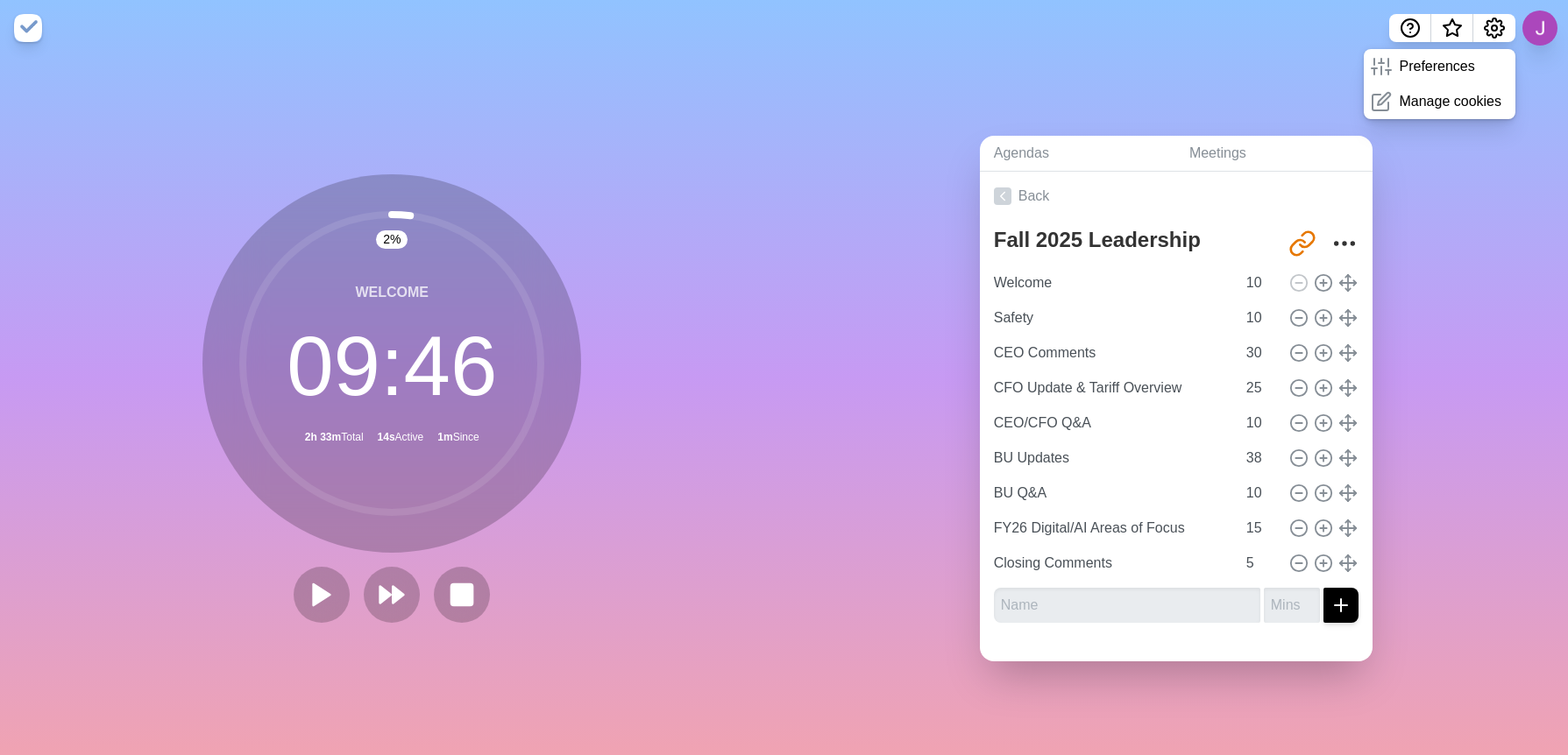
click at [1504, 137] on div "Agendas Meetings Back Fall 2025 Leadership Summit [URL][DOMAIN_NAME] Welcome 10…" at bounding box center [1177, 405] width 785 height 699
click at [1263, 42] on nav "Preferences Manage cookies" at bounding box center [784, 28] width 1568 height 56
click at [33, 26] on img at bounding box center [28, 28] width 28 height 28
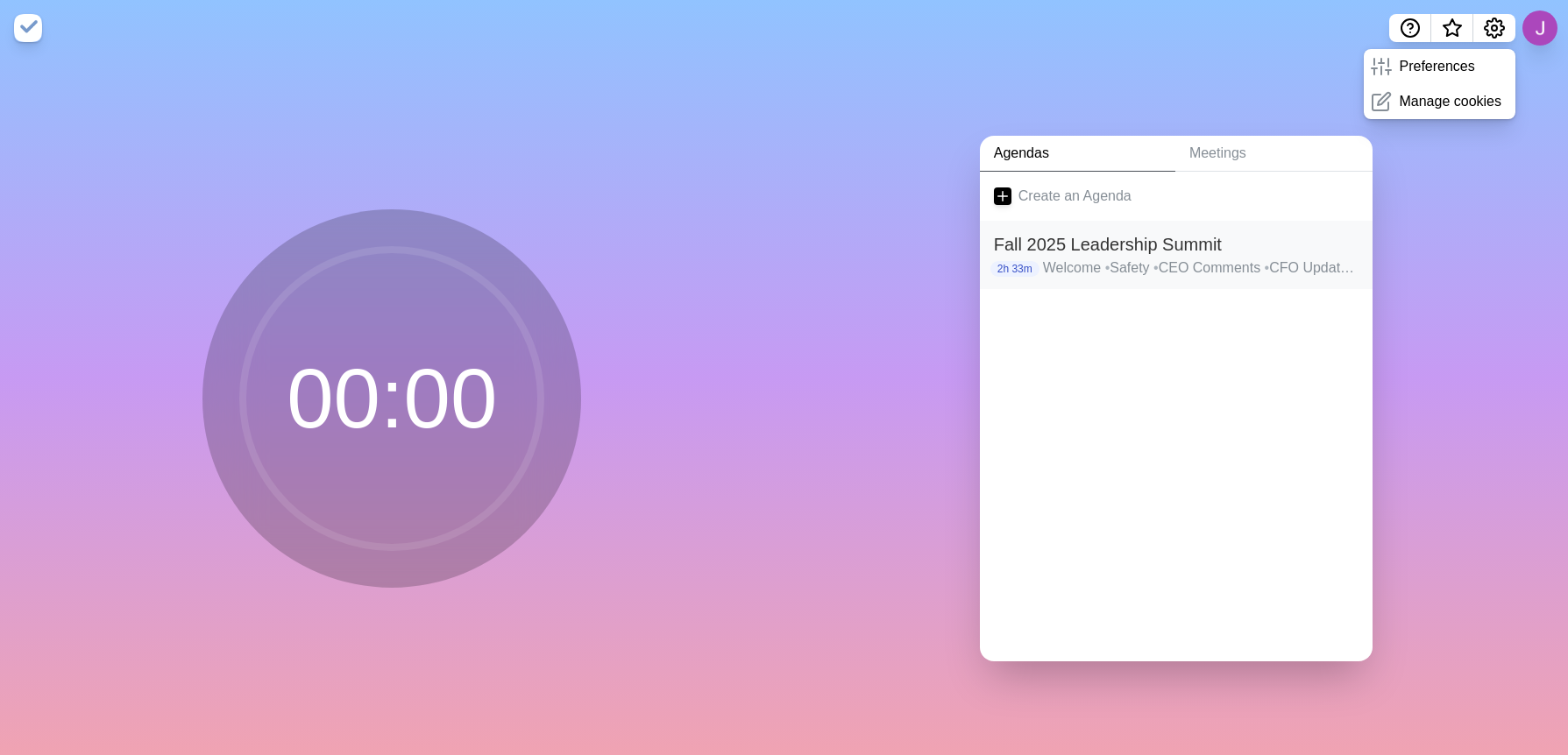
click at [1006, 261] on p "2h 33m" at bounding box center [1015, 269] width 49 height 16
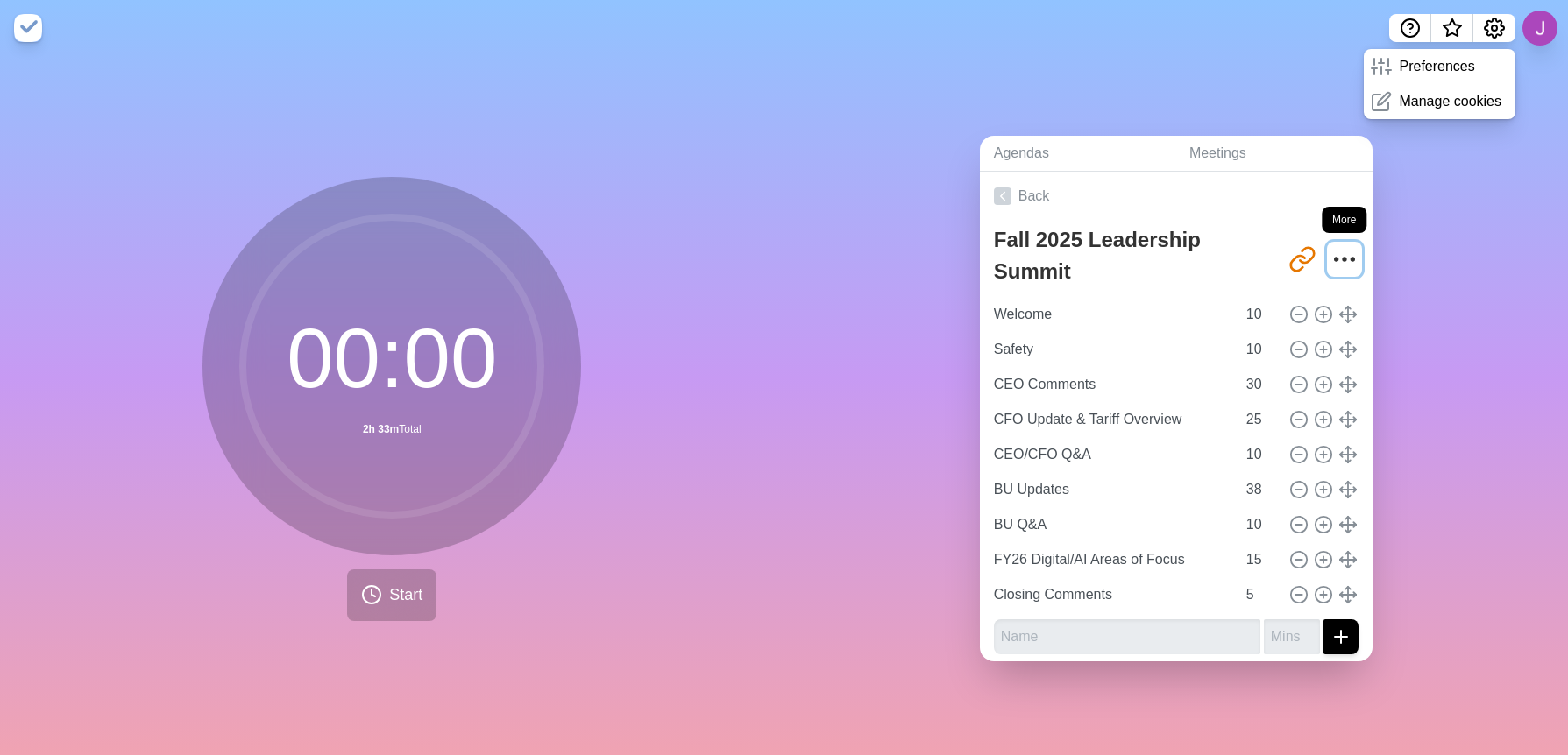
click at [1343, 258] on circle "More" at bounding box center [1344, 259] width 3 height 3
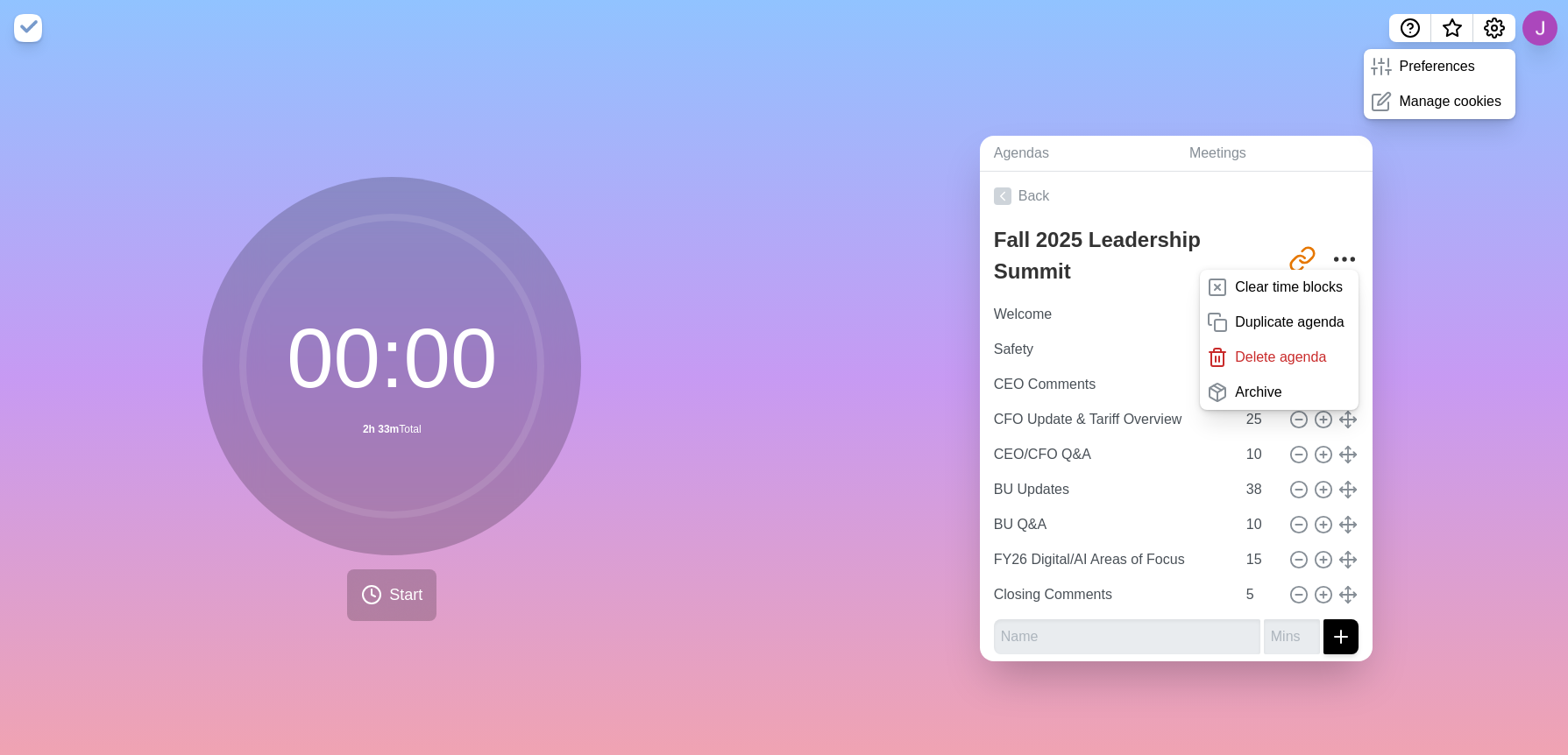
click at [1196, 72] on div "Agendas Meetings Back Fall 2025 Leadership Summit [URL][DOMAIN_NAME] Clear time…" at bounding box center [1177, 405] width 785 height 699
click at [1343, 258] on circle "More" at bounding box center [1344, 259] width 3 height 3
click at [1326, 209] on link "Back" at bounding box center [1175, 197] width 393 height 49
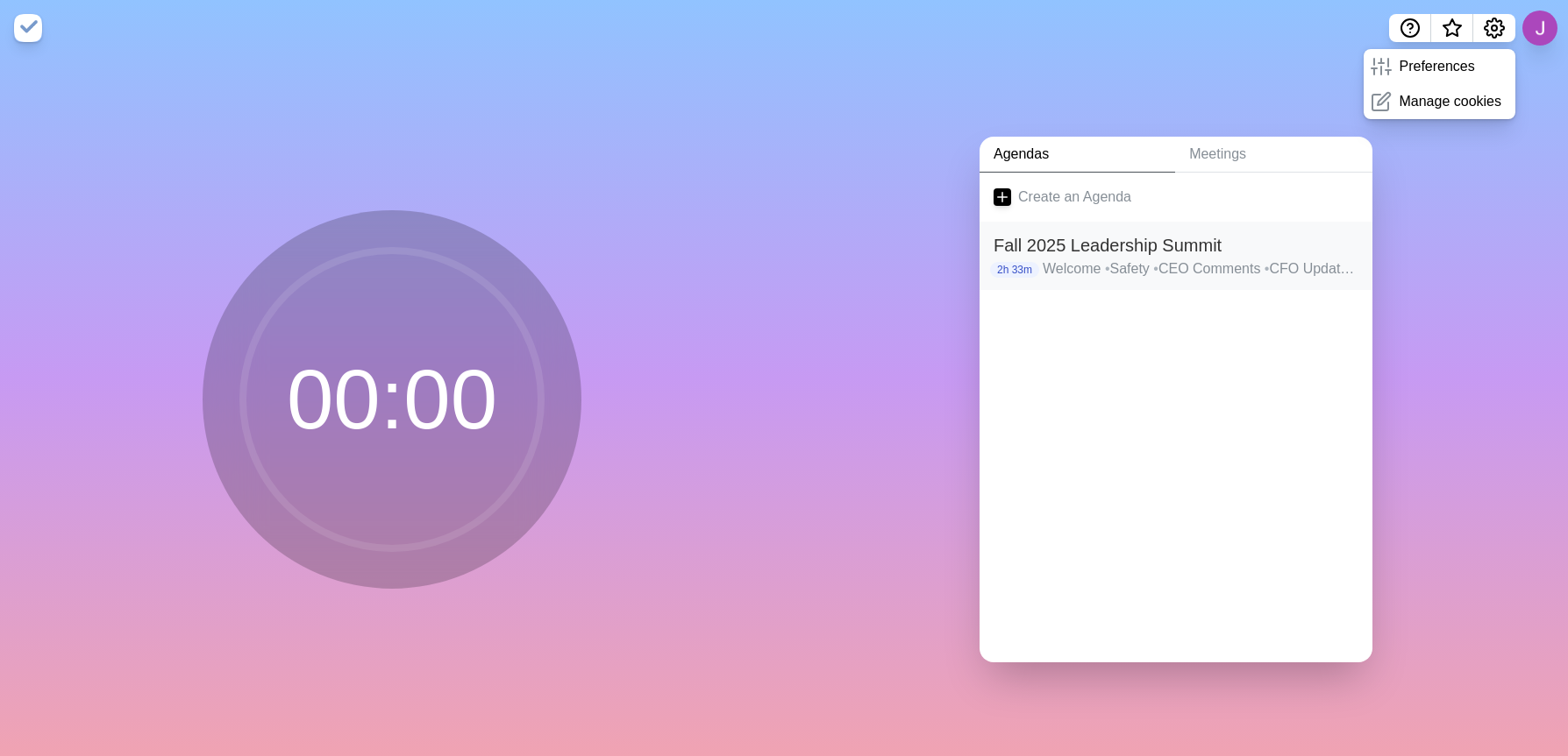
click at [1009, 265] on p "2h 33m" at bounding box center [1014, 270] width 49 height 16
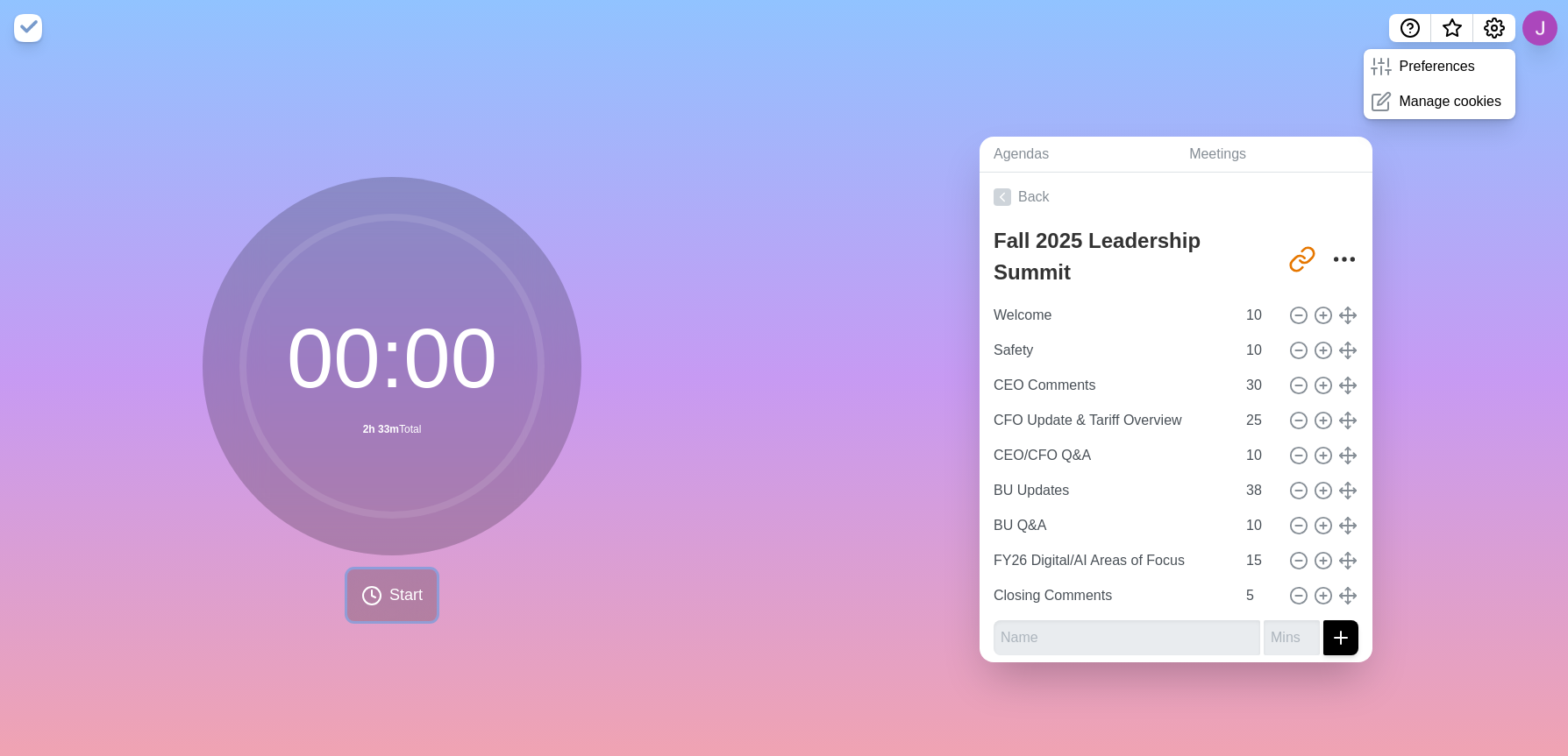
click at [406, 598] on span "Start" at bounding box center [406, 596] width 33 height 23
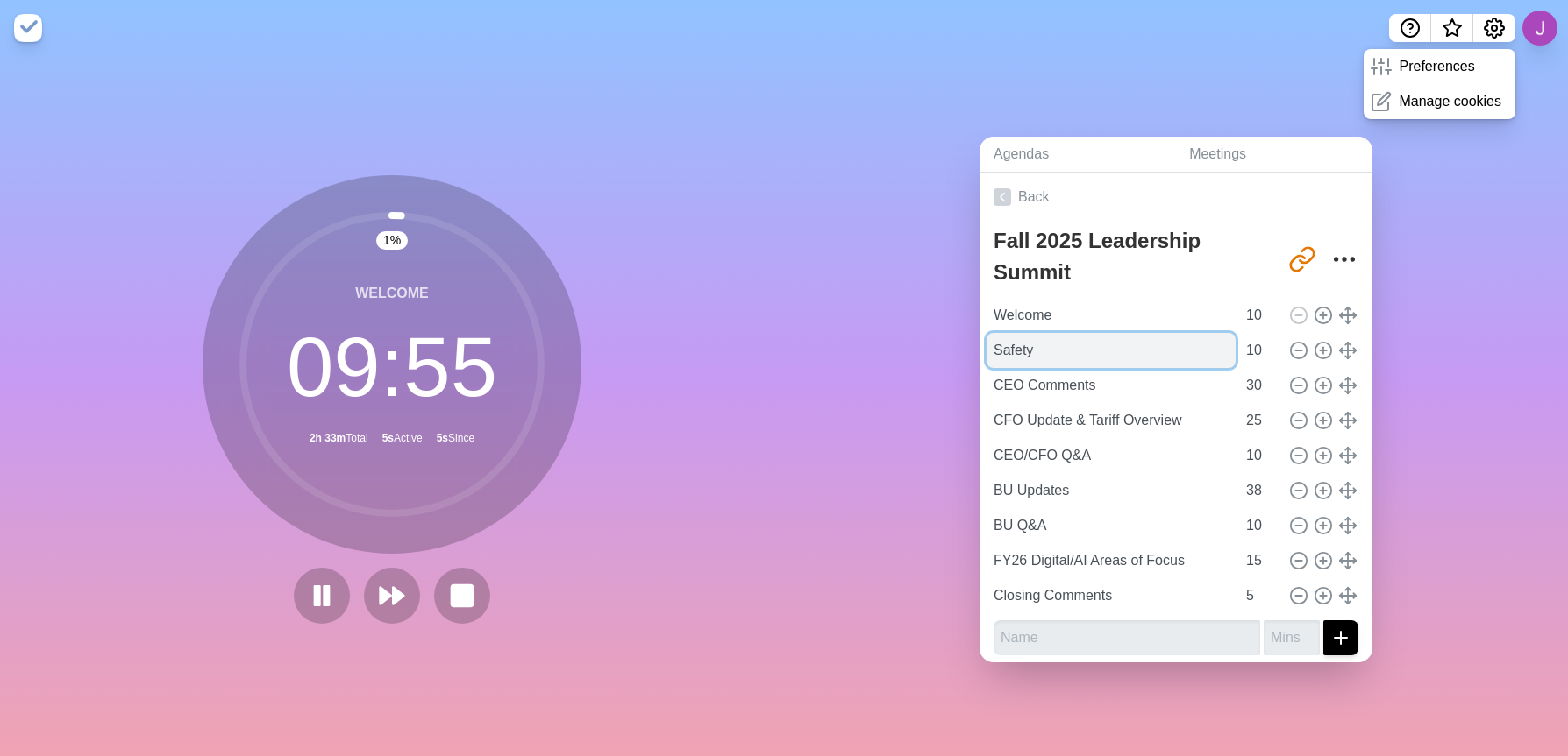
click at [1053, 345] on input "Safety" at bounding box center [1111, 351] width 249 height 35
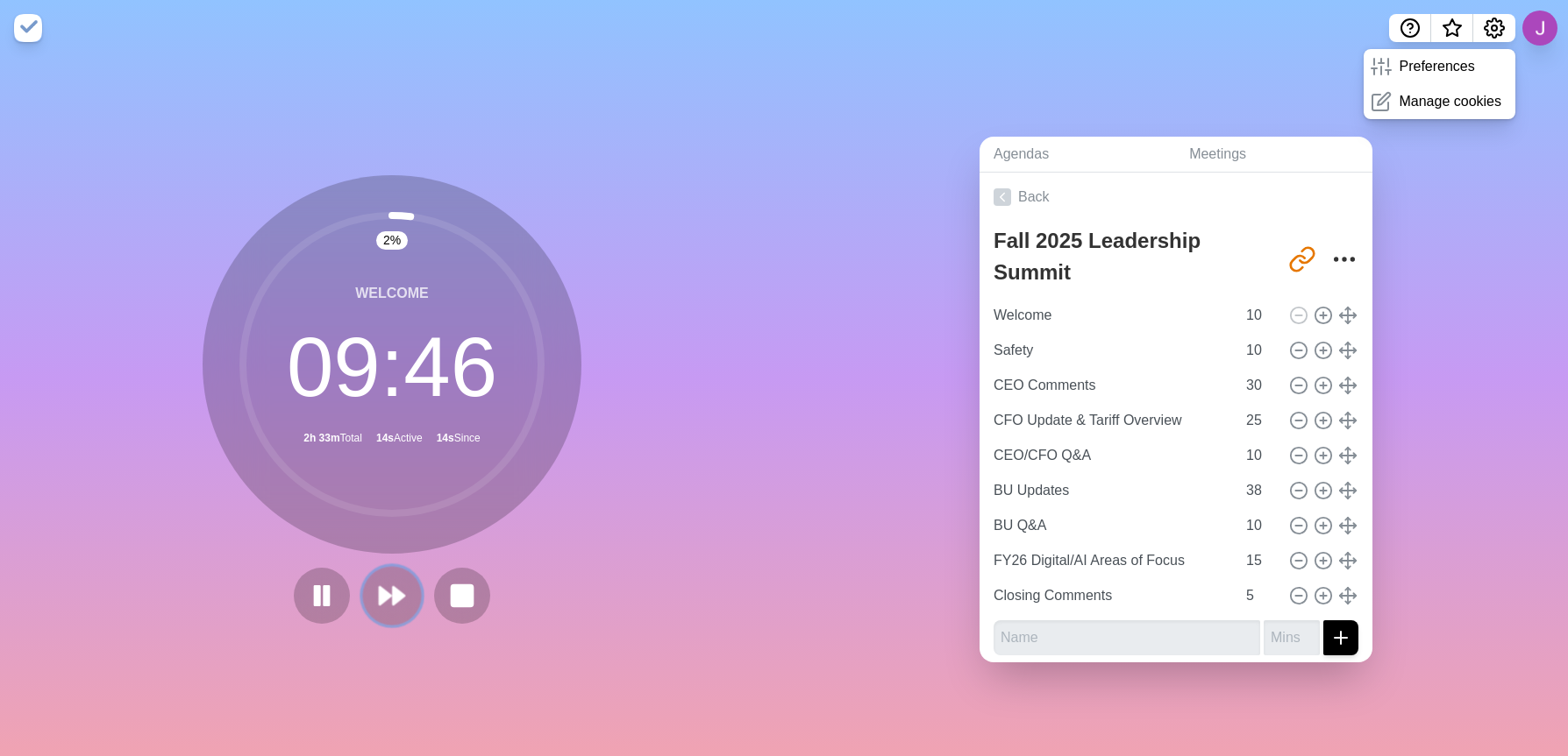
click at [393, 593] on polygon at bounding box center [399, 596] width 12 height 17
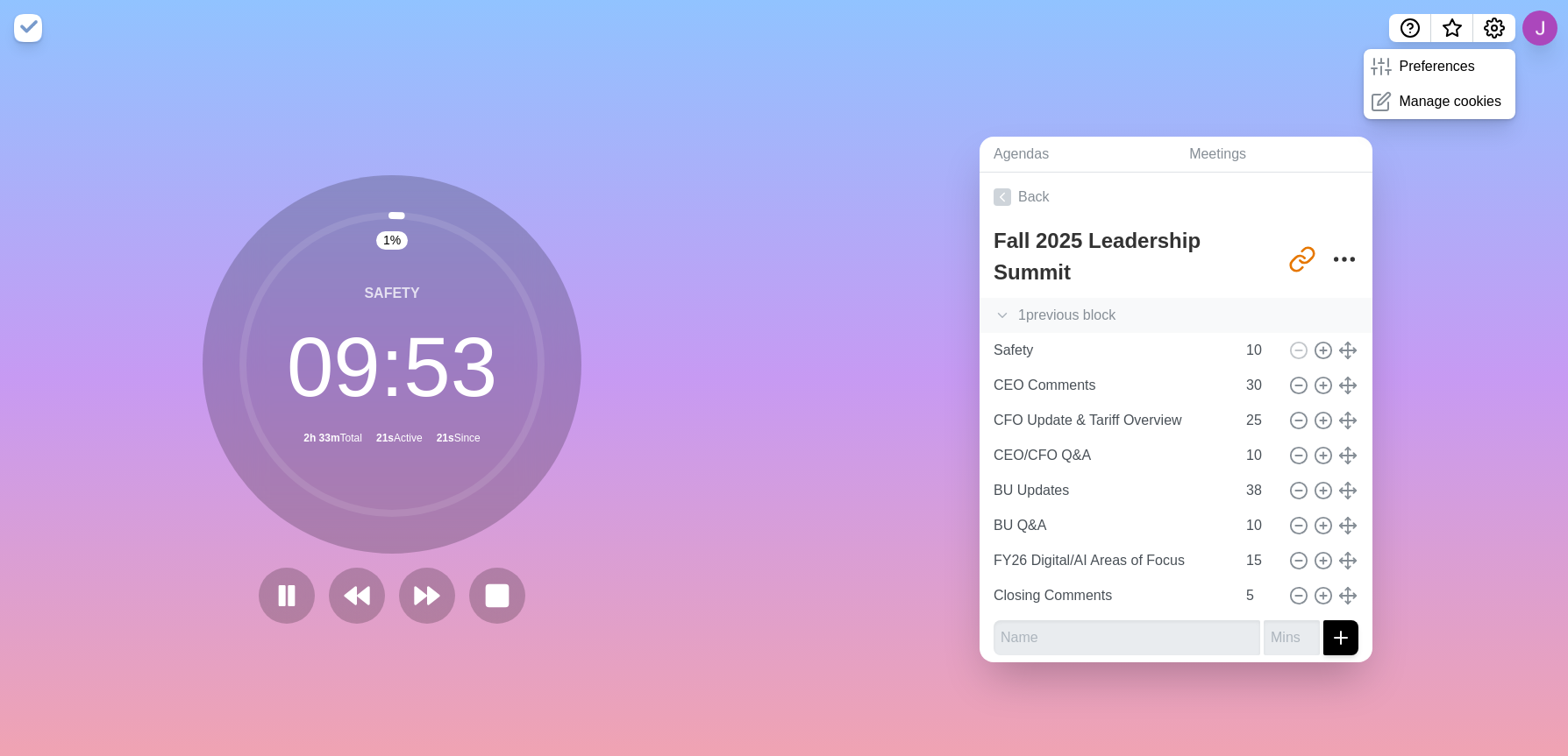
click at [1001, 310] on icon at bounding box center [1002, 314] width 17 height 17
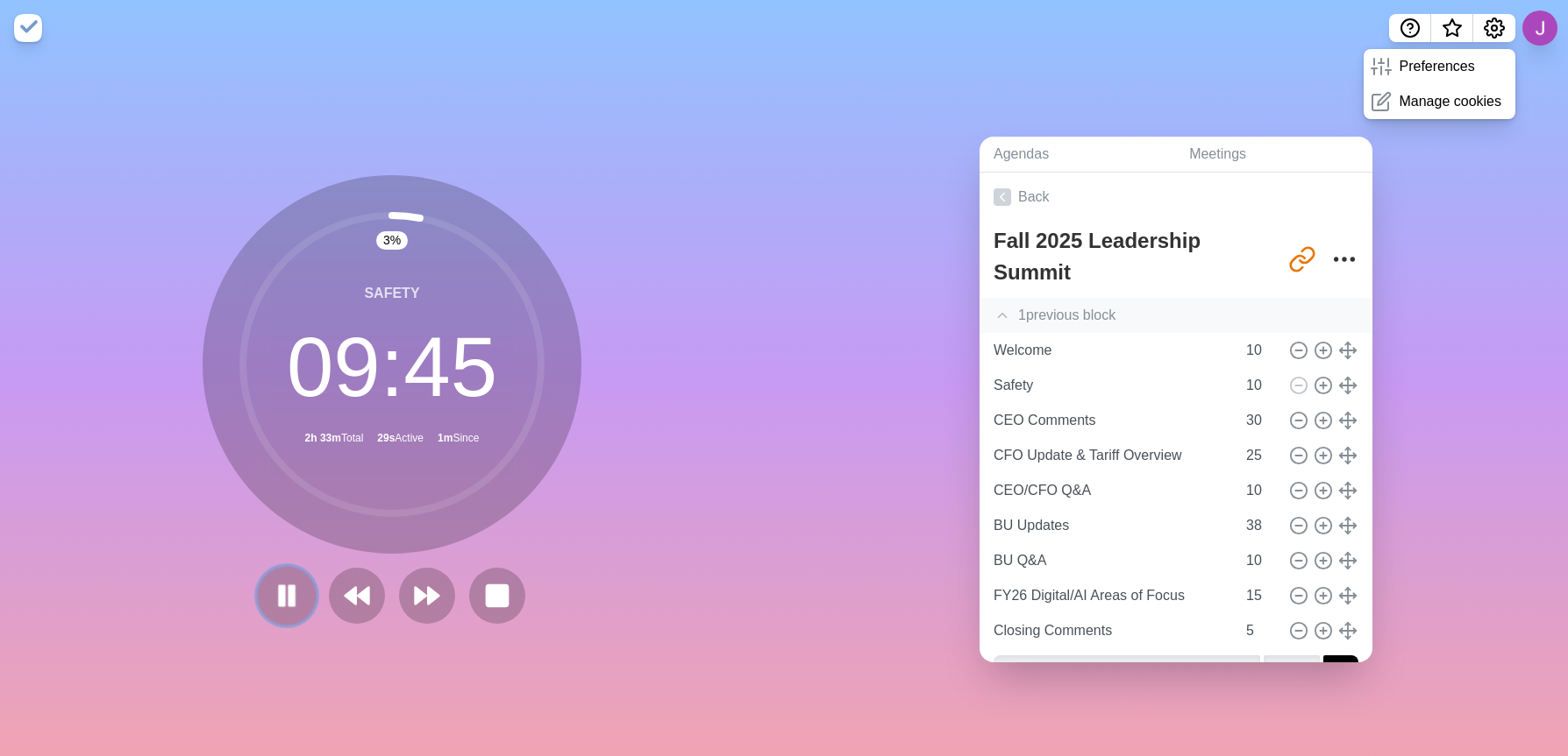
click at [265, 588] on button at bounding box center [286, 595] width 59 height 59
click at [1035, 344] on input "Welcome" at bounding box center [1111, 351] width 249 height 35
click at [1027, 191] on link "Back" at bounding box center [1176, 197] width 393 height 49
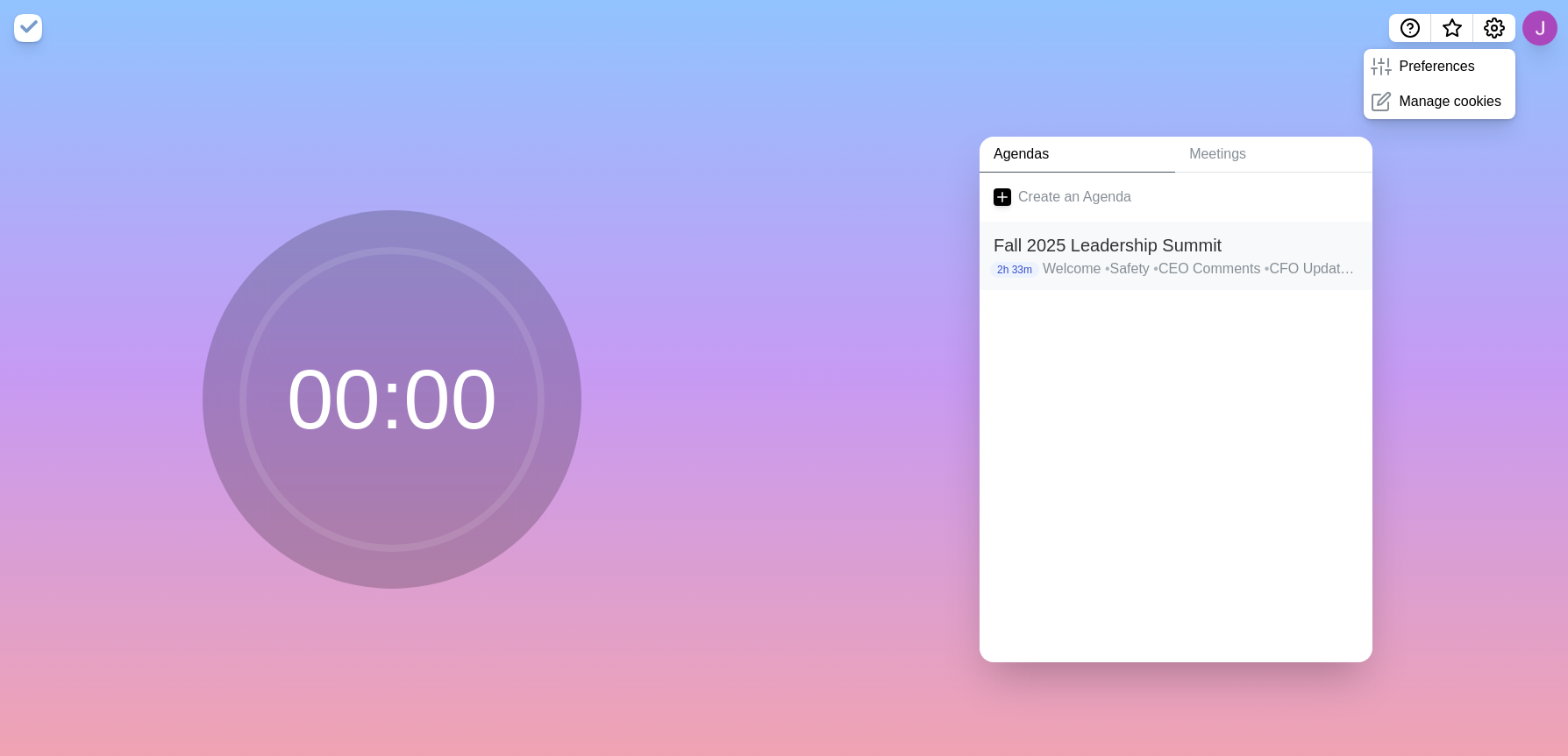
click at [1007, 262] on p "2h 33m" at bounding box center [1014, 270] width 49 height 16
